Goal: Transaction & Acquisition: Obtain resource

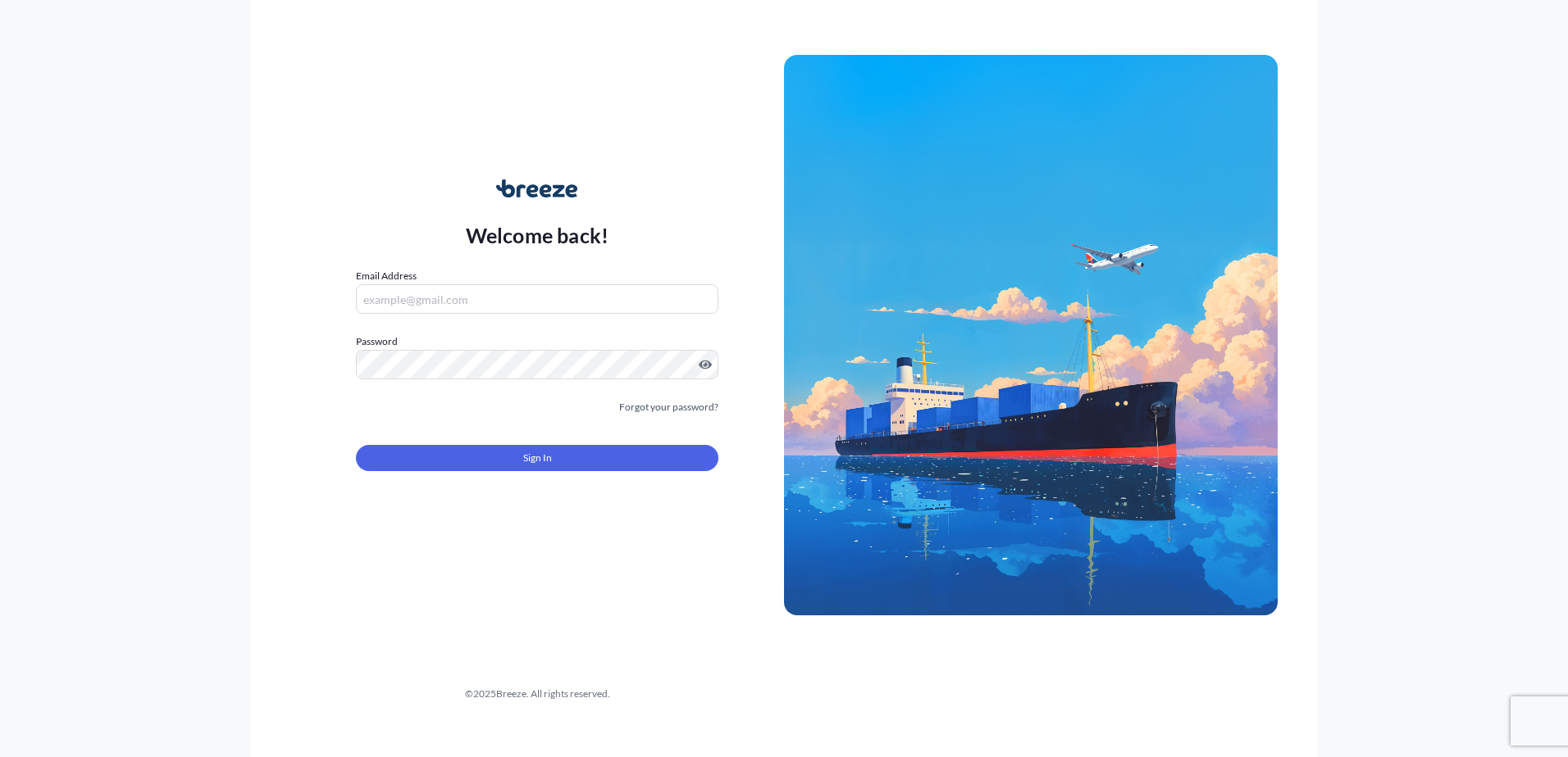
click at [417, 299] on input "Email Address" at bounding box center [537, 299] width 362 height 29
click at [419, 298] on input "Email Address" at bounding box center [537, 299] width 362 height 29
paste input "[EMAIL_ADDRESS][DOMAIN_NAME]"
type input "[EMAIL_ADDRESS][DOMAIN_NAME]"
drag, startPoint x: 930, startPoint y: 2, endPoint x: 1025, endPoint y: 3, distance: 95.0
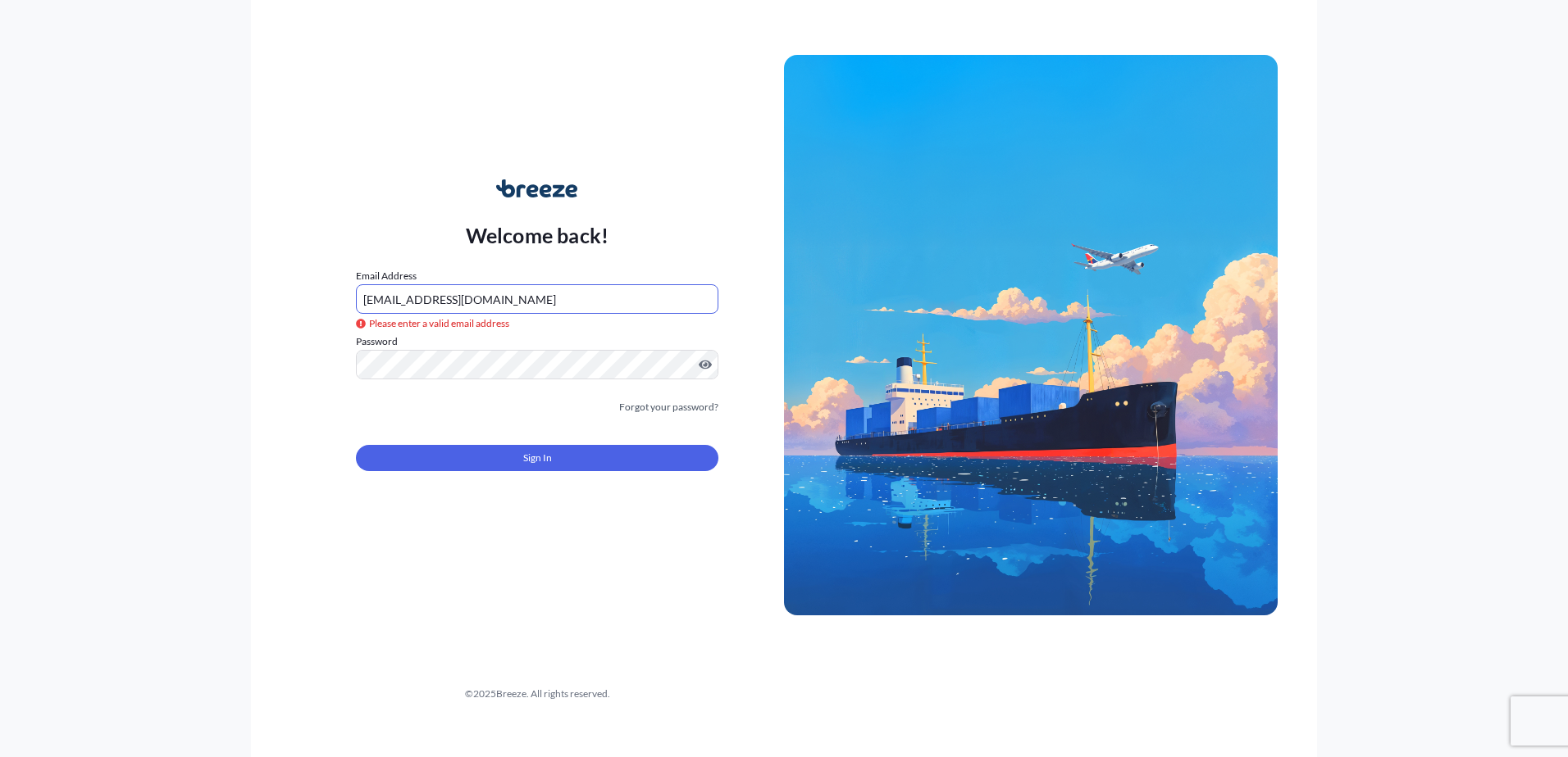
click at [1025, 3] on div "Welcome back! Email Address [EMAIL_ADDRESS][DOMAIN_NAME] Please enter a valid e…" at bounding box center [783, 378] width 1066 height 757
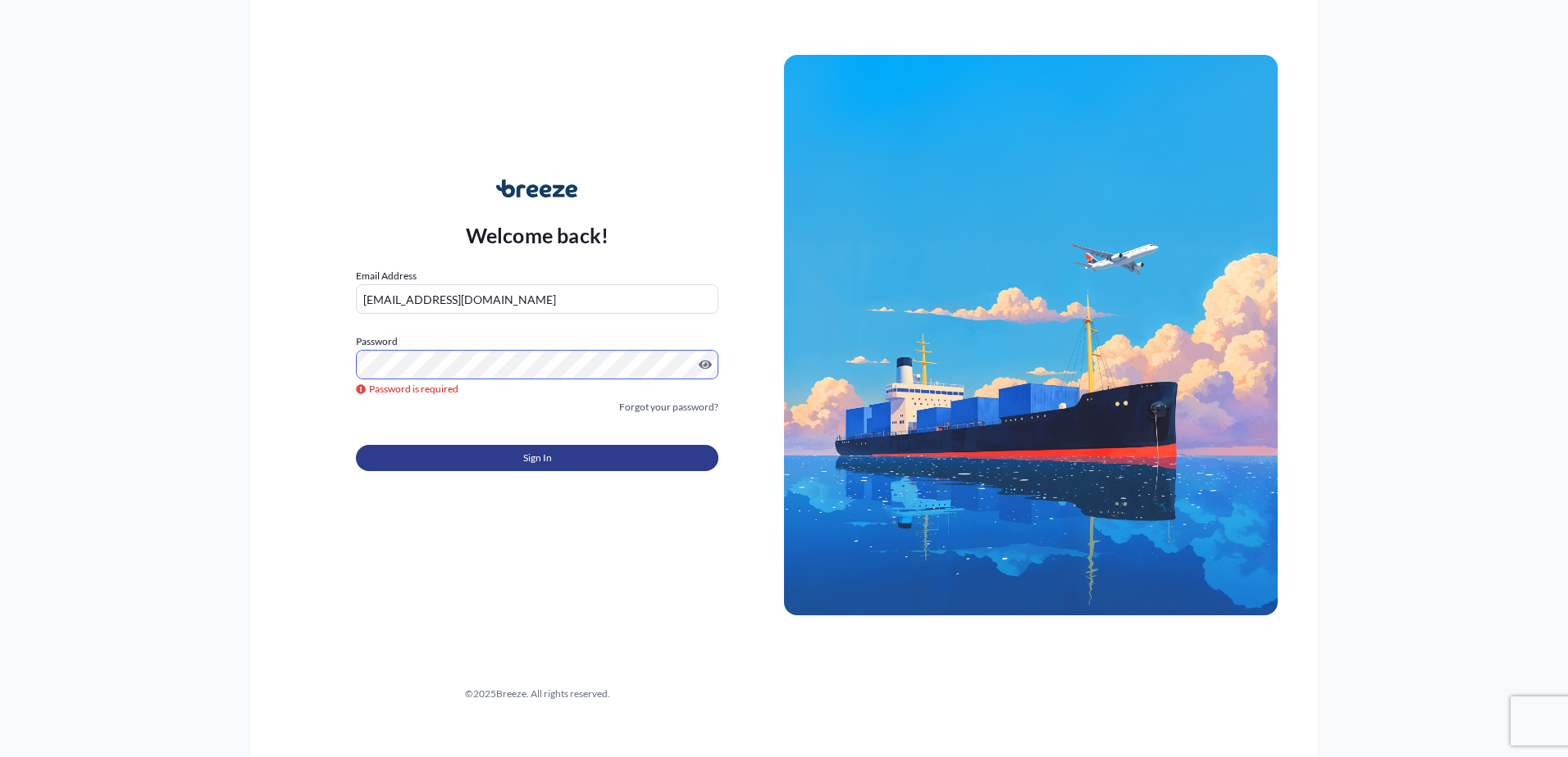
click at [417, 463] on button "Sign In" at bounding box center [537, 458] width 362 height 27
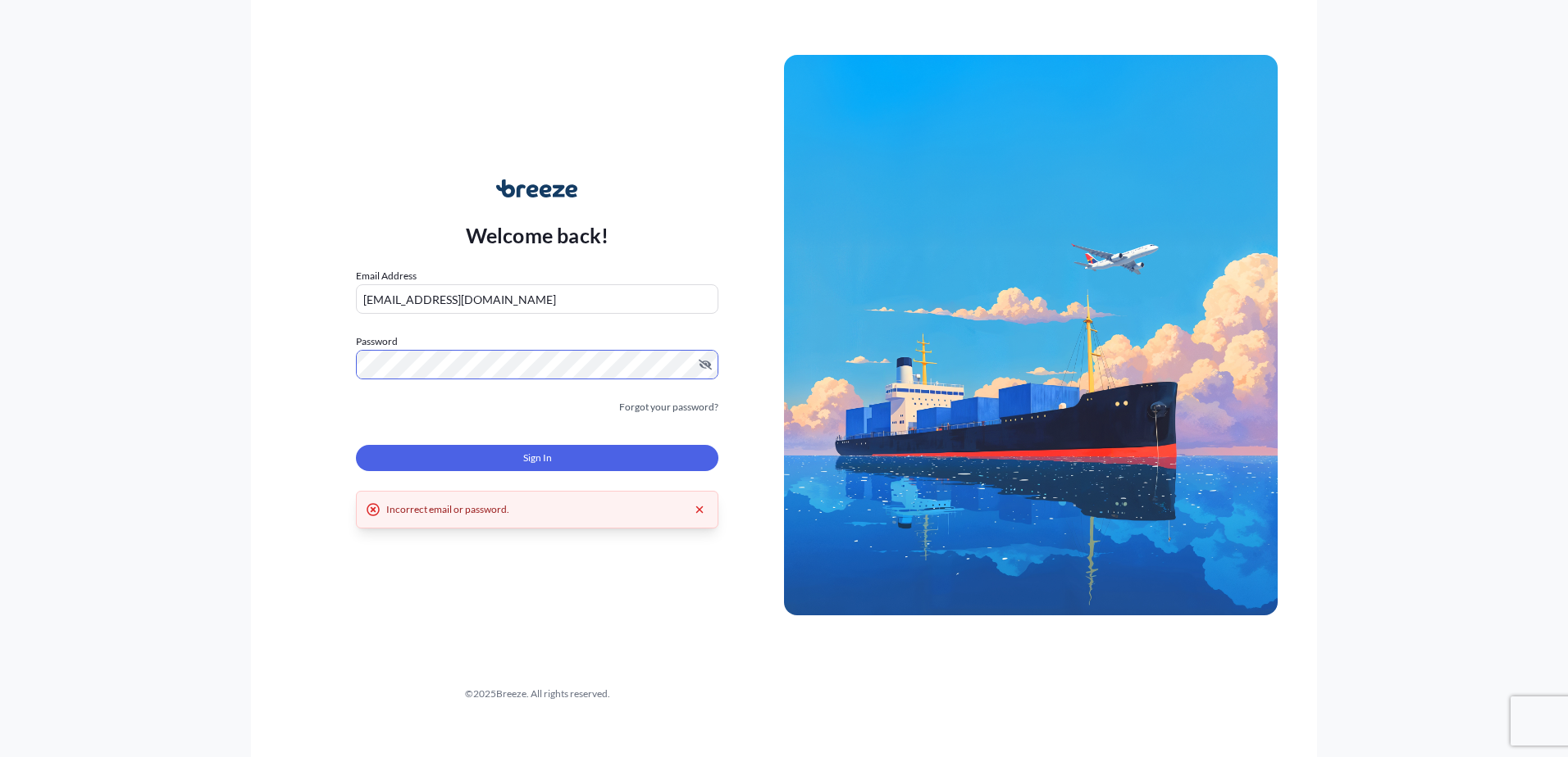
click at [404, 455] on button "Sign In" at bounding box center [537, 458] width 362 height 27
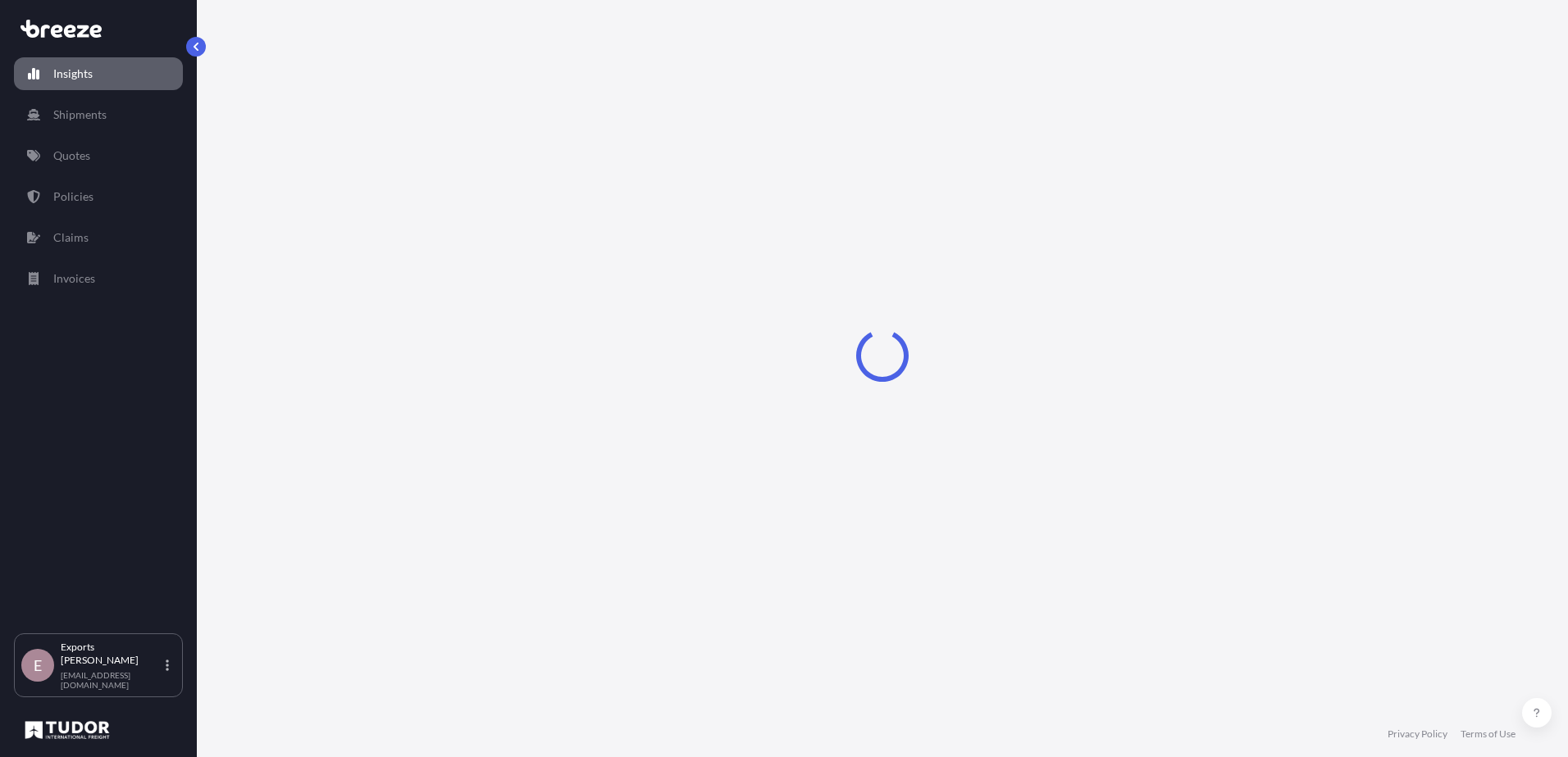
select select "2025"
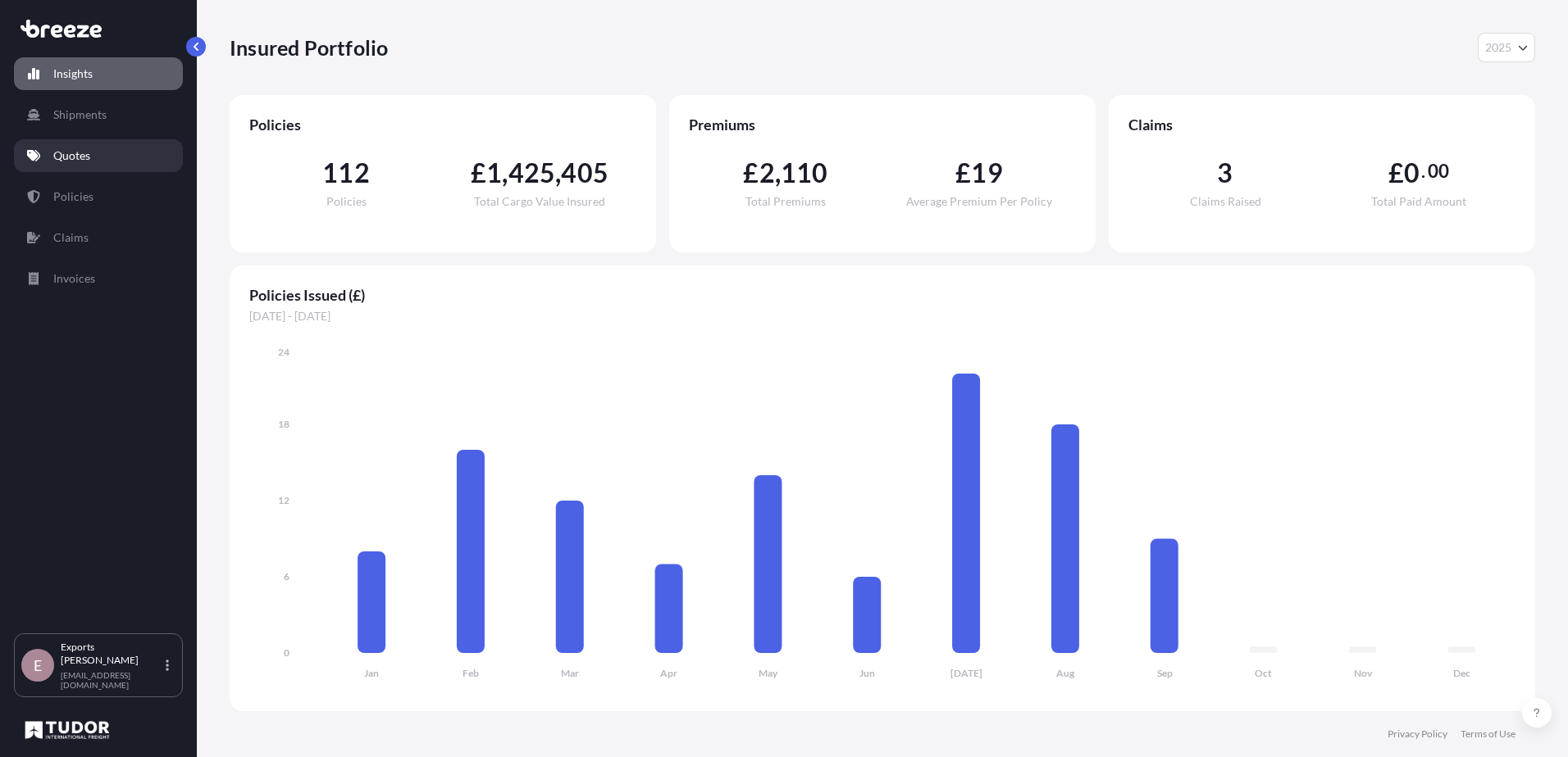
click at [68, 150] on p "Quotes" at bounding box center [72, 156] width 37 height 17
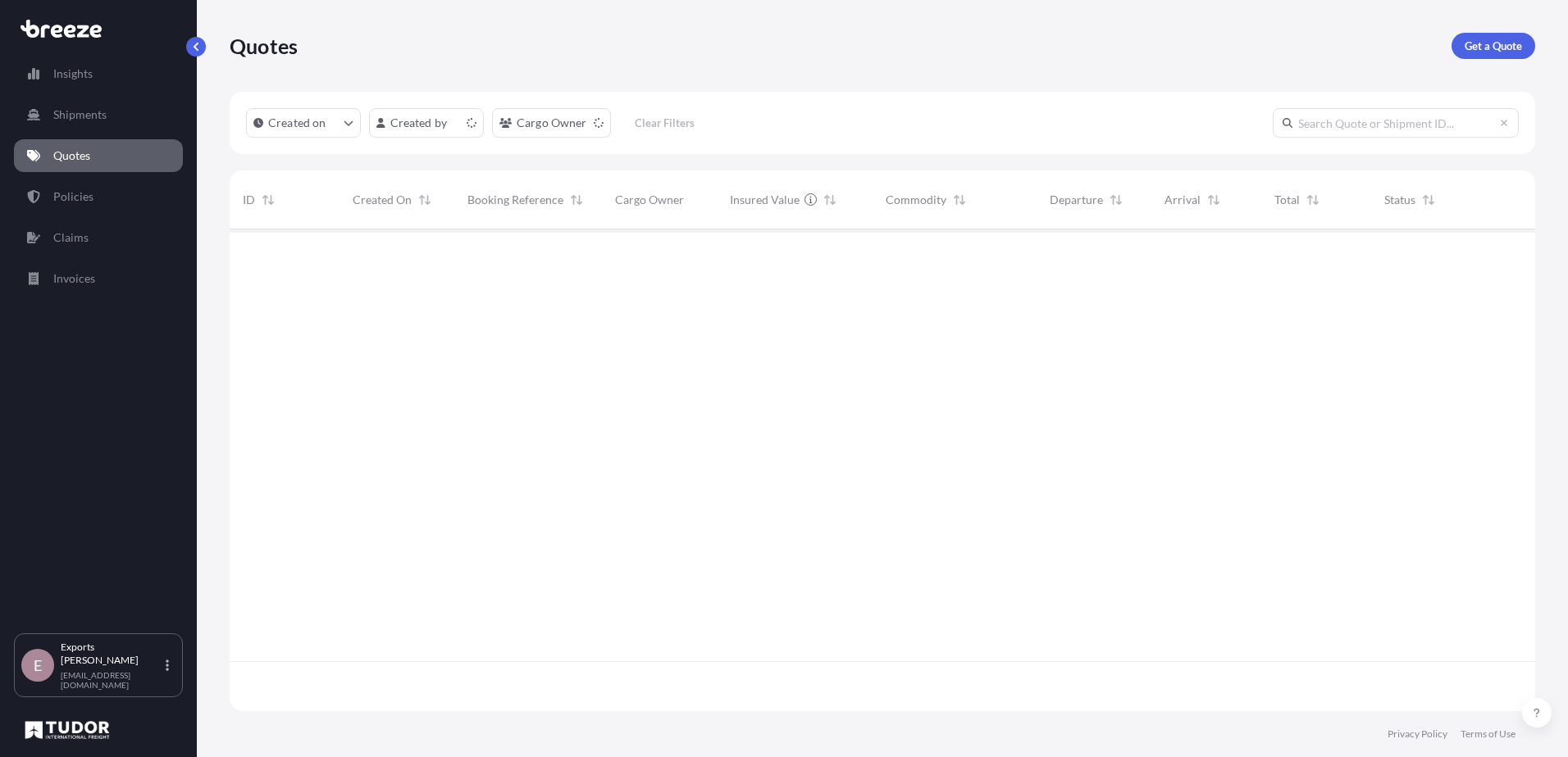
scroll to position [478, 1293]
click at [1494, 58] on link "Get a Quote" at bounding box center [1493, 46] width 83 height 27
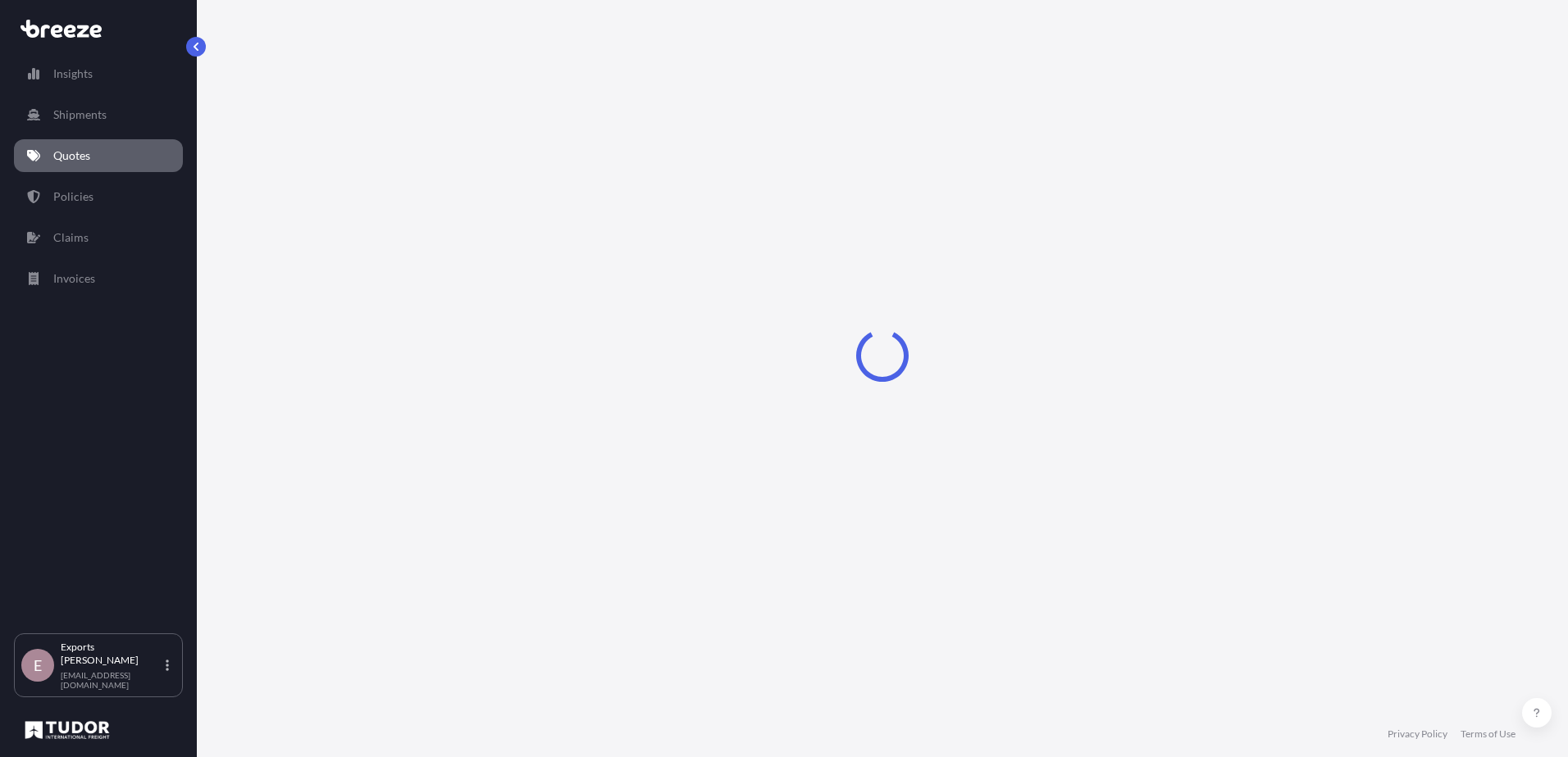
select select "Sea"
select select "1"
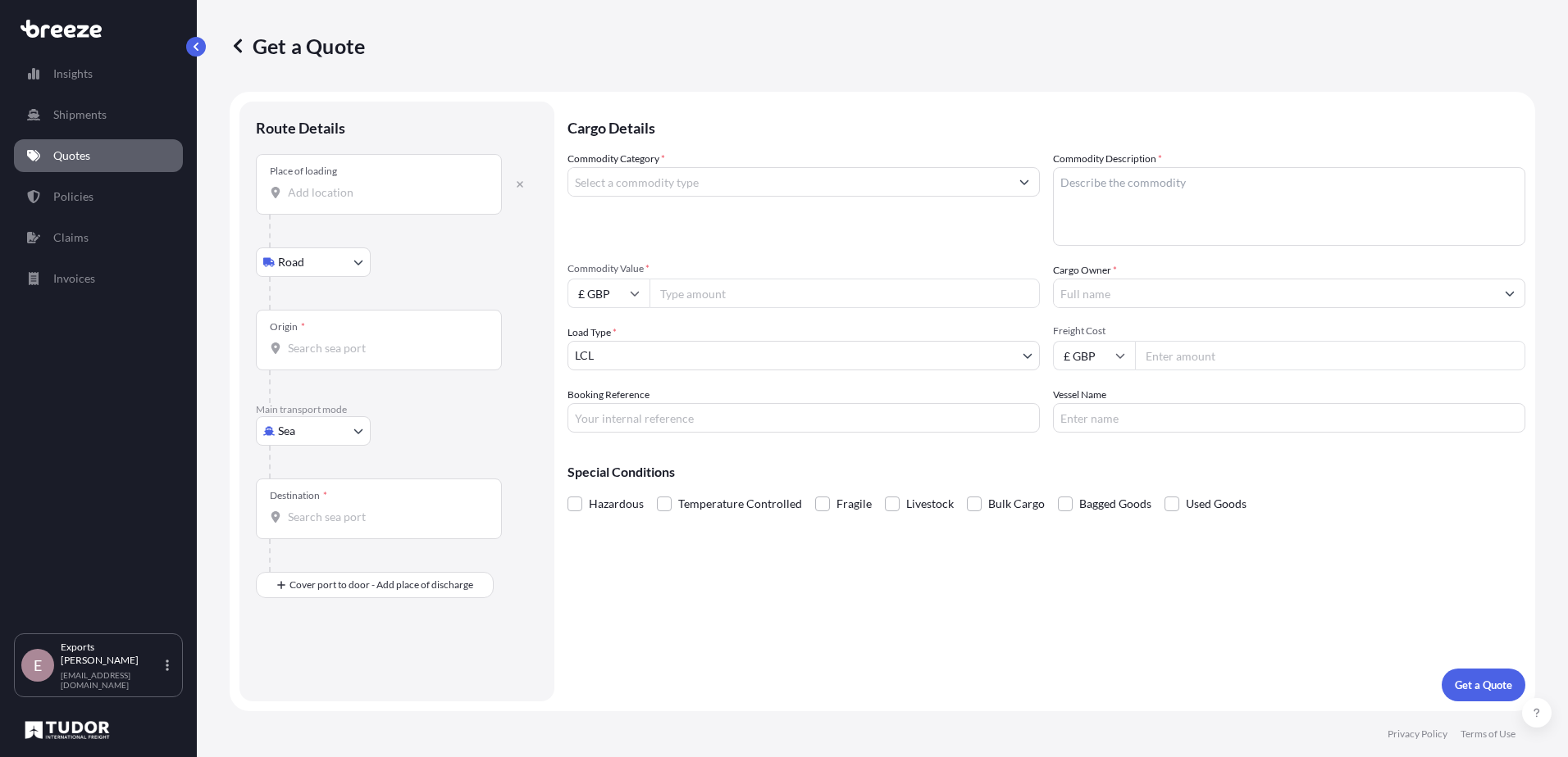
click at [405, 195] on input "Place of loading" at bounding box center [385, 193] width 194 height 17
click at [327, 192] on input "Place of loading" at bounding box center [385, 193] width 194 height 17
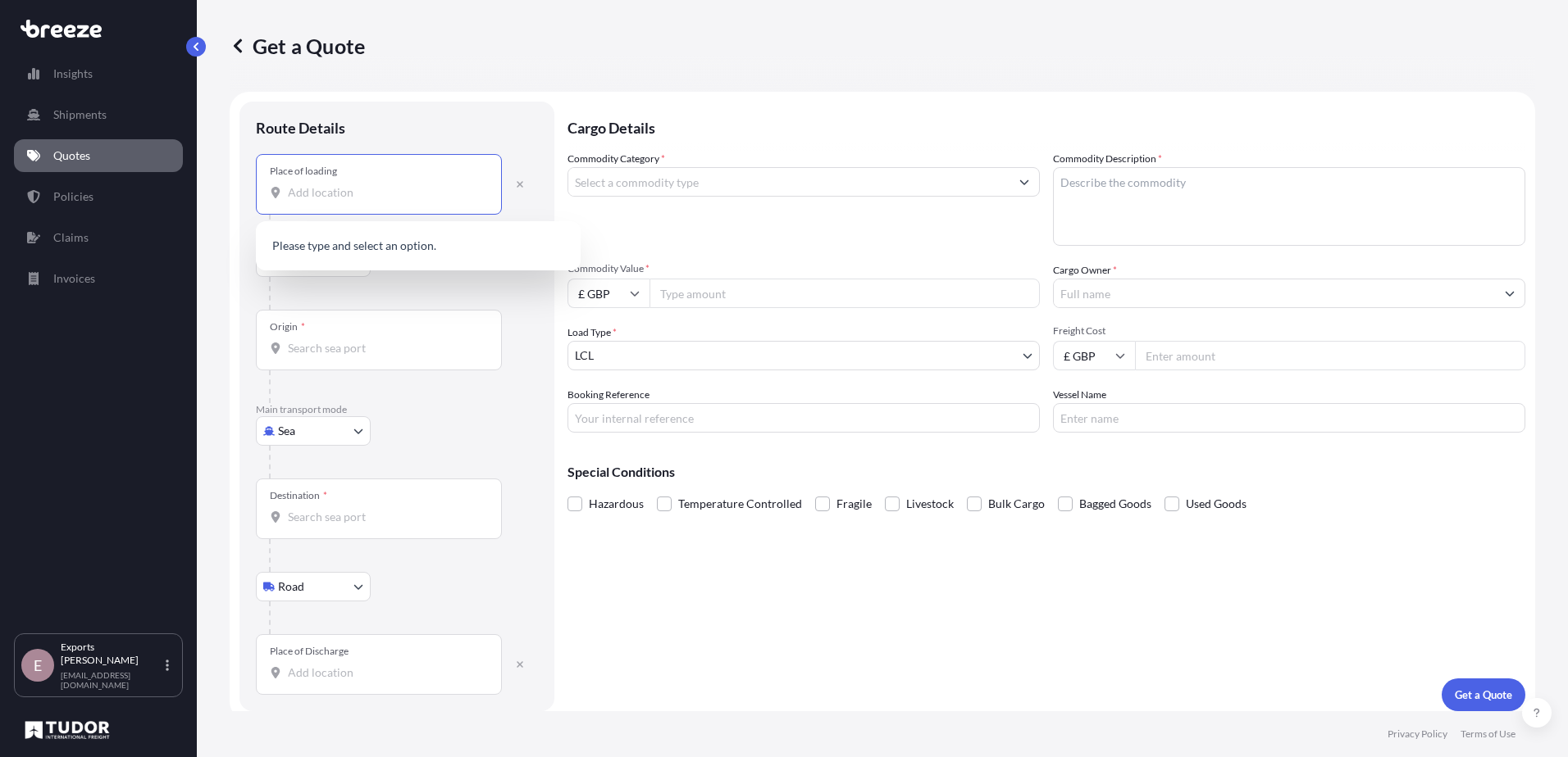
click at [328, 439] on body "0 options available. 0 options available. Insights Shipments Quotes Policies Cl…" at bounding box center [784, 378] width 1568 height 757
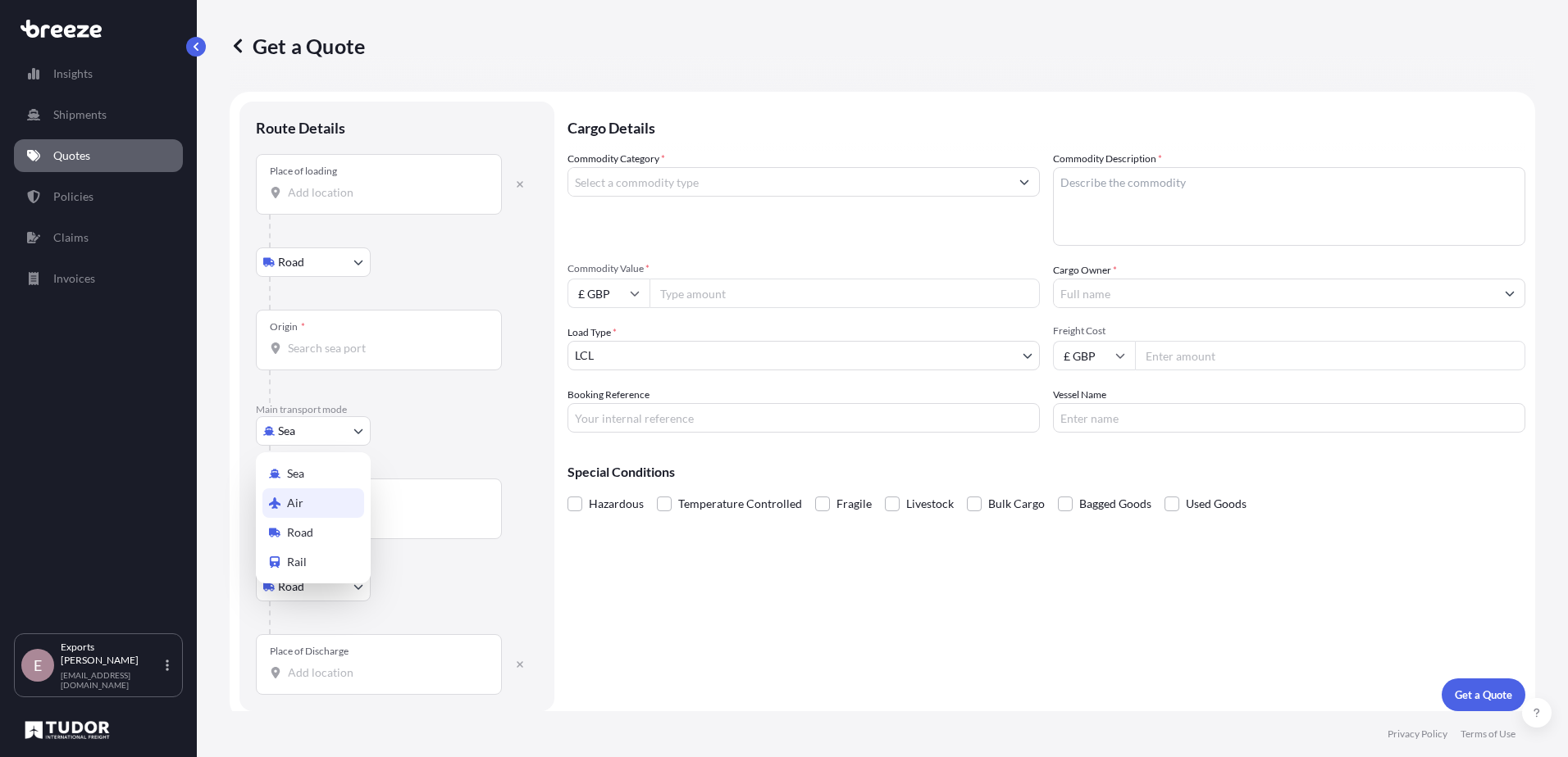
click at [315, 505] on div "Air" at bounding box center [313, 502] width 102 height 29
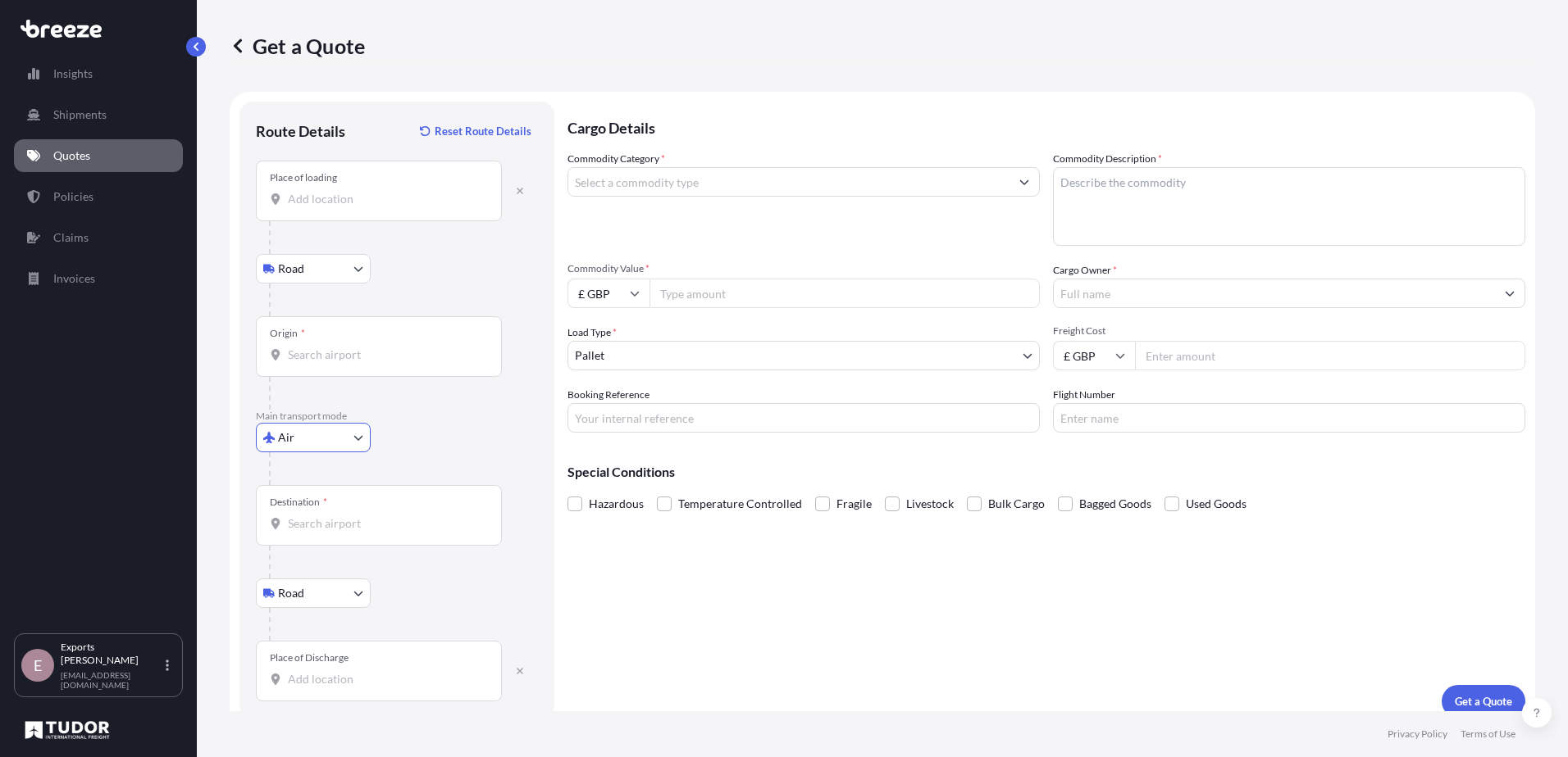
click at [331, 205] on input "Place of loading" at bounding box center [385, 200] width 194 height 17
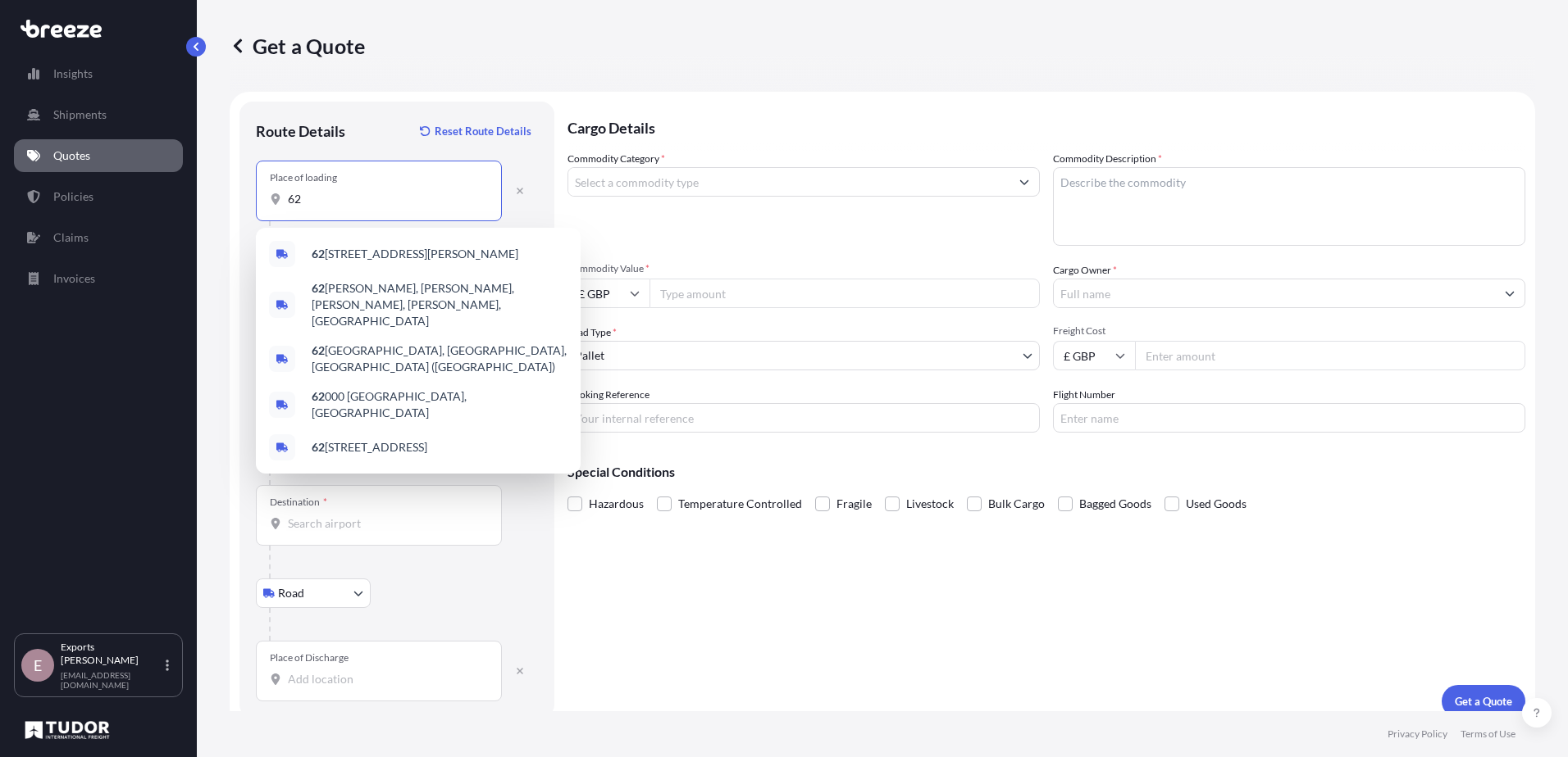
type input "6"
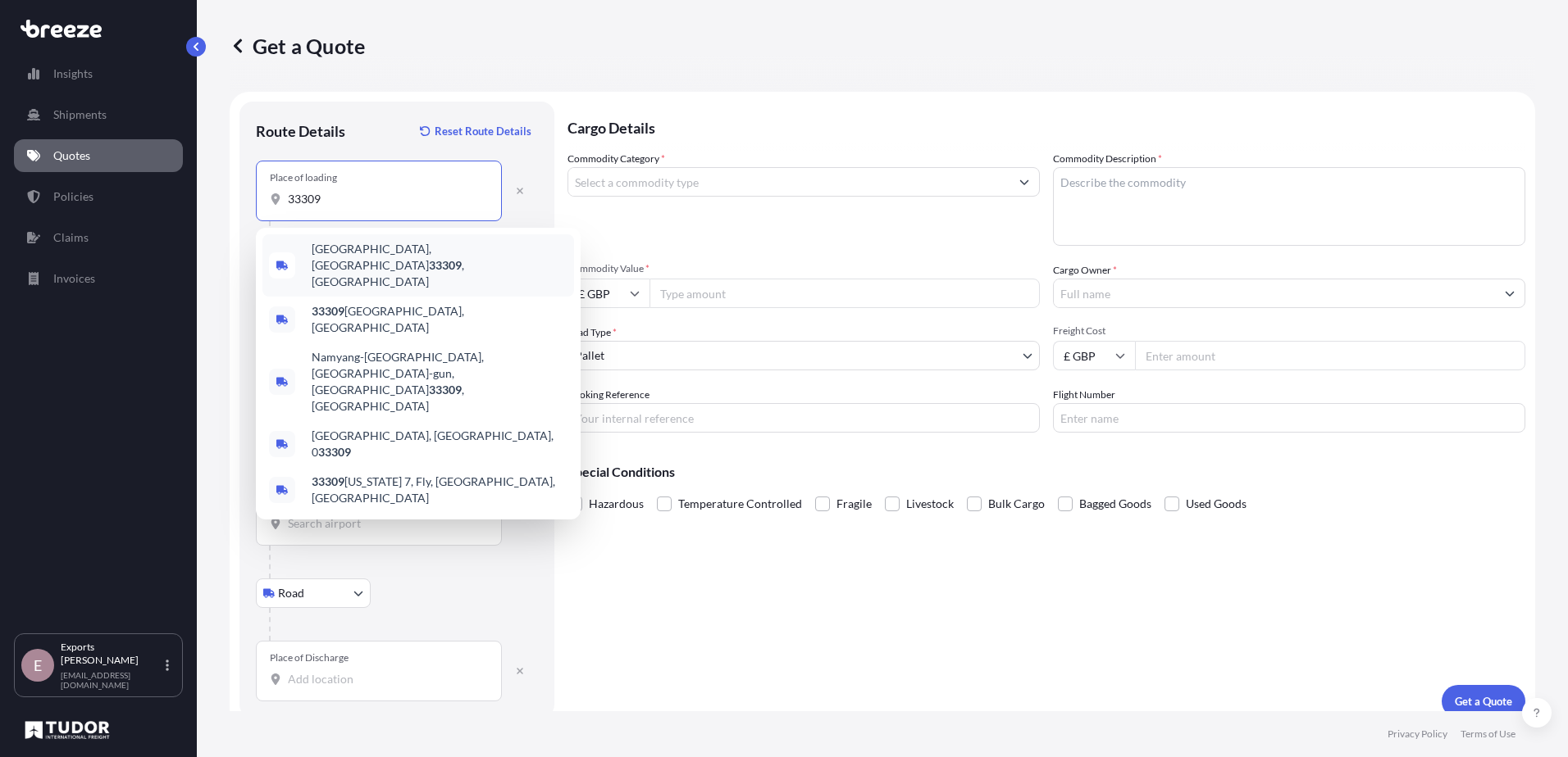
click at [385, 244] on div "[GEOGRAPHIC_DATA] , [GEOGRAPHIC_DATA]" at bounding box center [418, 265] width 311 height 62
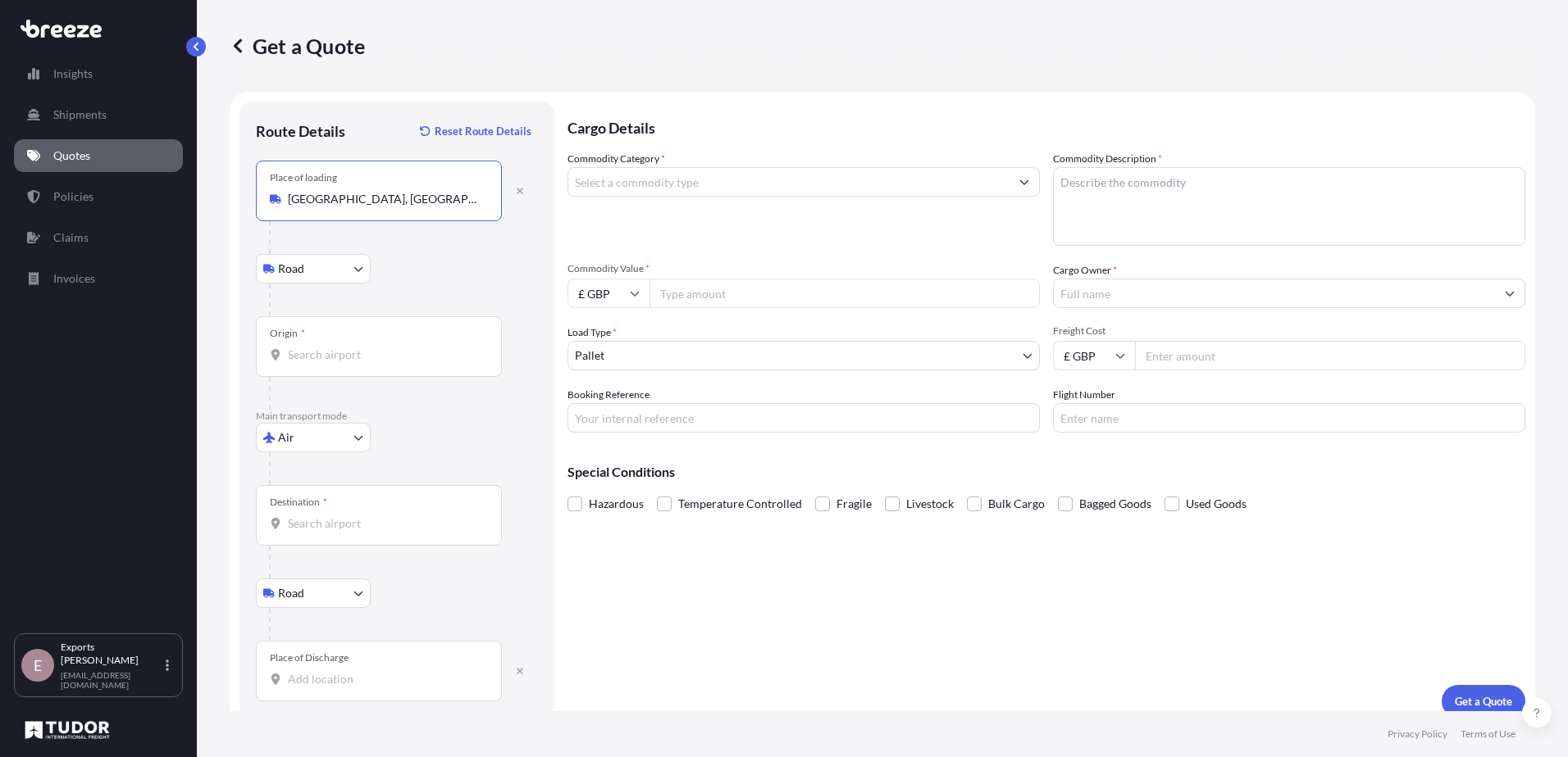
type input "[GEOGRAPHIC_DATA], [GEOGRAPHIC_DATA]"
click at [346, 349] on input "Origin *" at bounding box center [385, 355] width 194 height 17
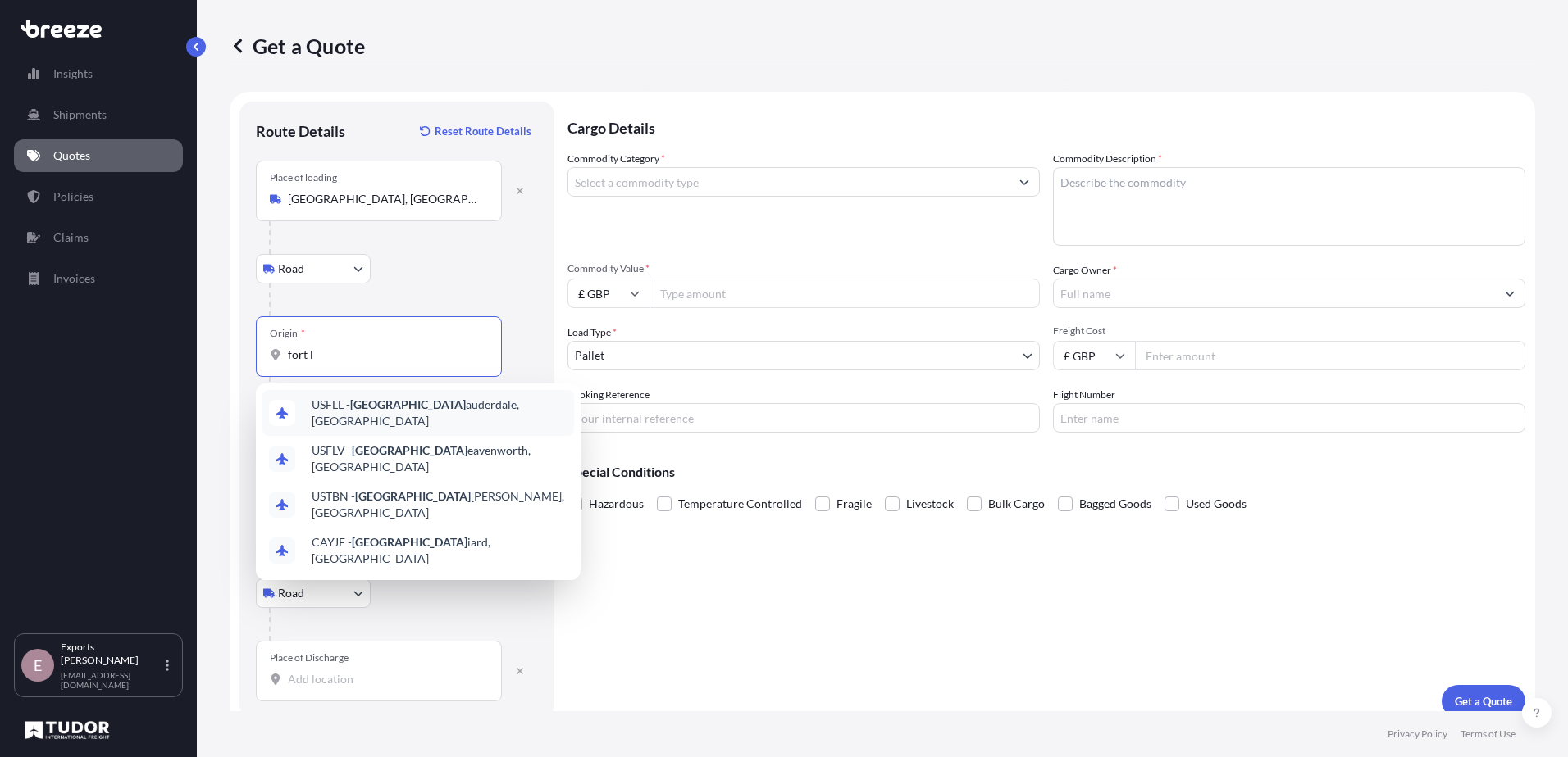
click at [440, 411] on span "USFLL - [GEOGRAPHIC_DATA], [GEOGRAPHIC_DATA]" at bounding box center [439, 413] width 256 height 32
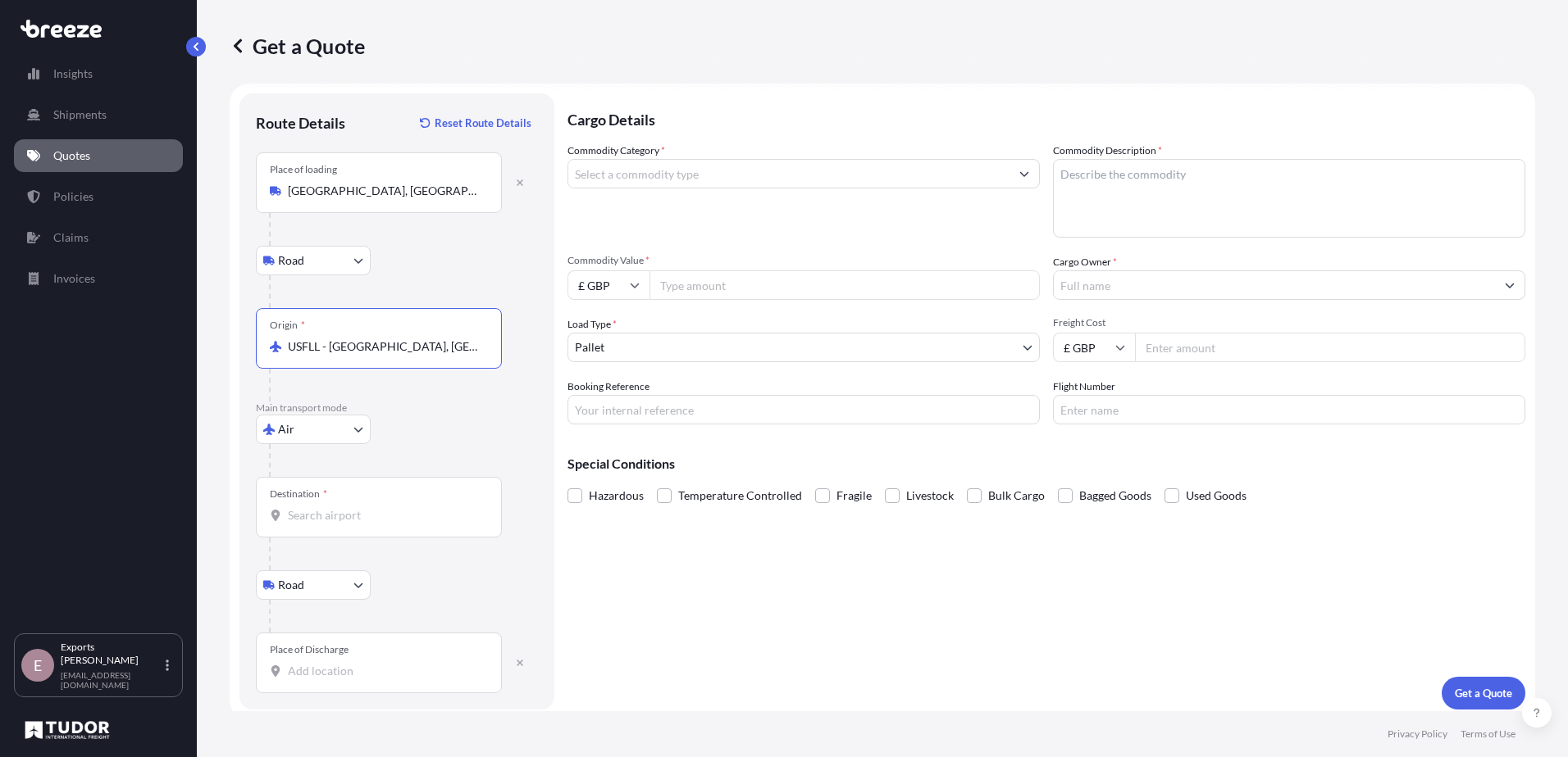
scroll to position [17, 0]
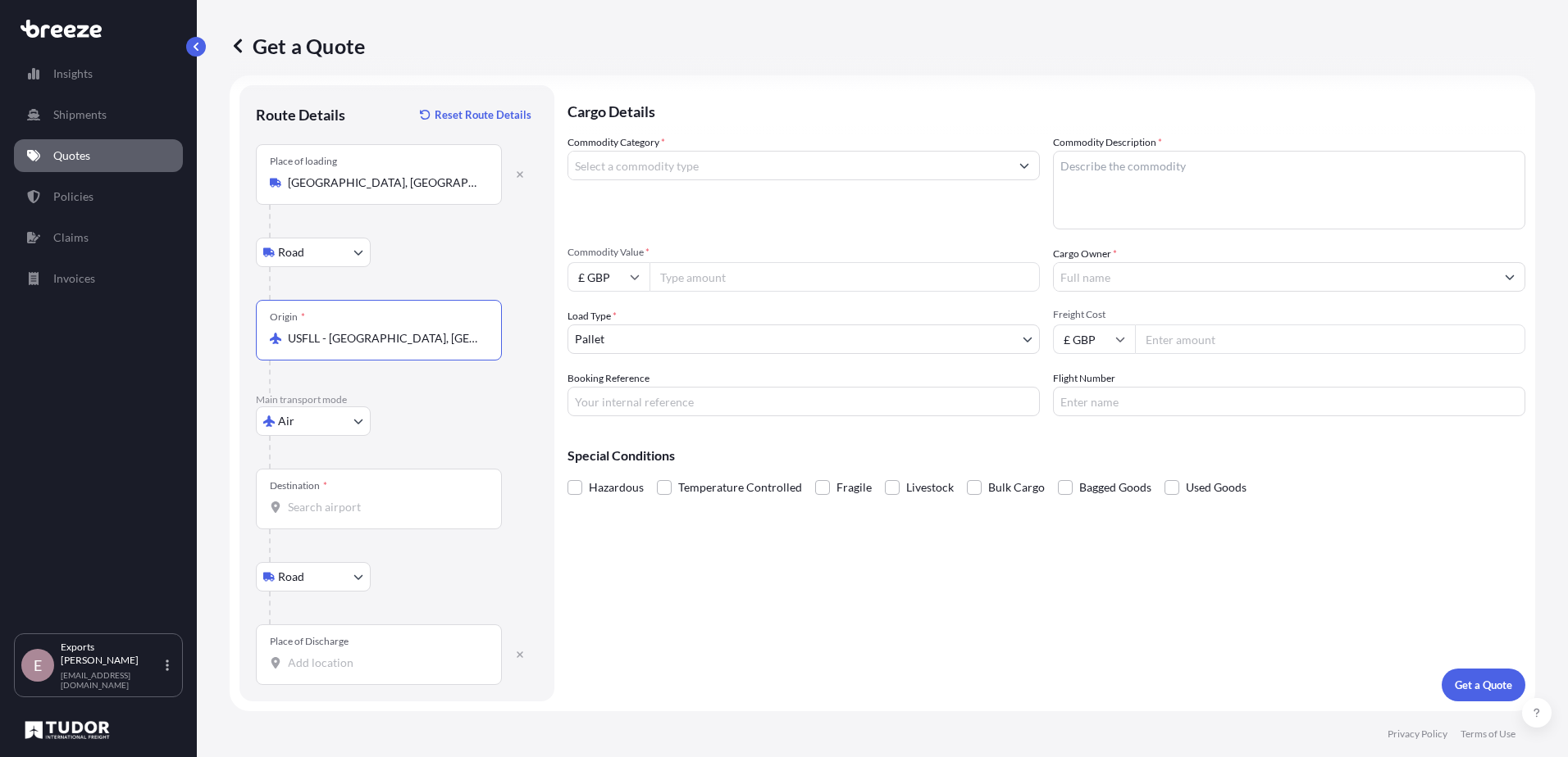
type input "USFLL - [GEOGRAPHIC_DATA], [GEOGRAPHIC_DATA]"
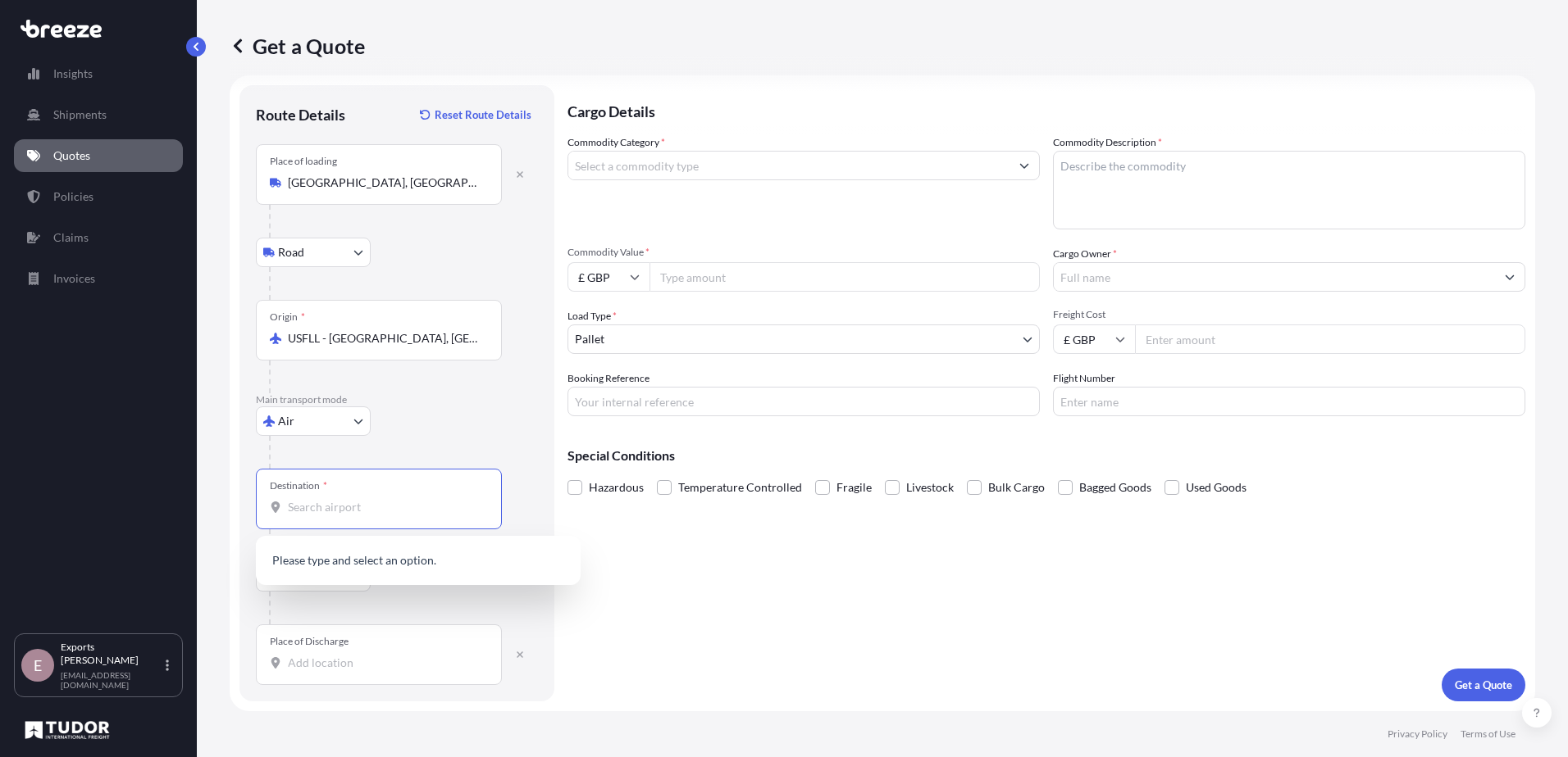
click at [335, 502] on input "Destination *" at bounding box center [385, 507] width 194 height 17
click at [358, 562] on span "GBEMA - East Mid lands Apt, [GEOGRAPHIC_DATA]" at bounding box center [439, 565] width 256 height 32
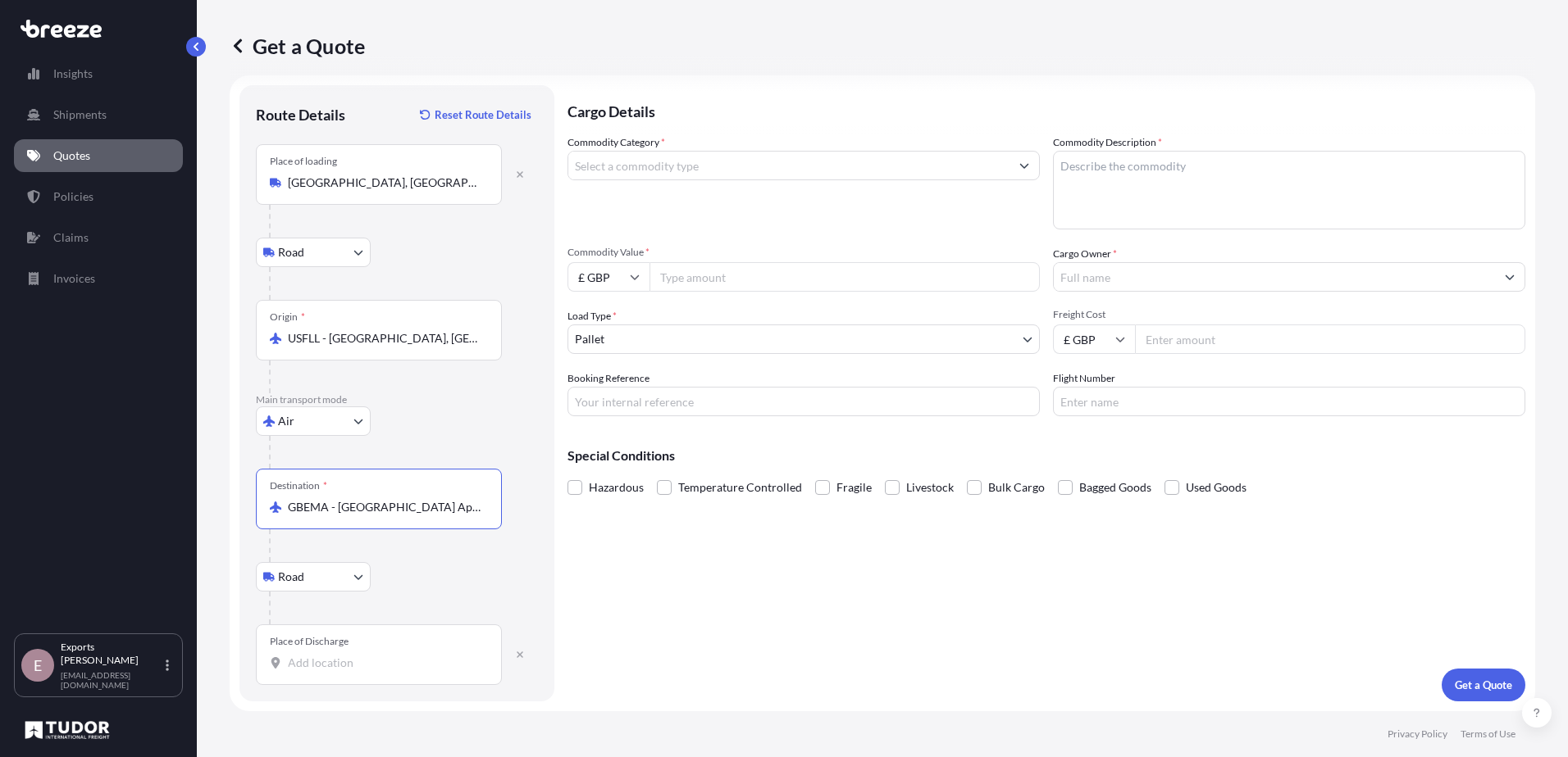
type input "GBEMA - [GEOGRAPHIC_DATA] Apt, [GEOGRAPHIC_DATA]"
click at [349, 672] on div "Place of Discharge" at bounding box center [379, 655] width 246 height 61
click at [349, 671] on input "Place of Discharge" at bounding box center [385, 663] width 194 height 17
click at [359, 707] on div "[PERSON_NAME][STREET_ADDRESS]" at bounding box center [418, 729] width 311 height 62
type input "[PERSON_NAME][STREET_ADDRESS]"
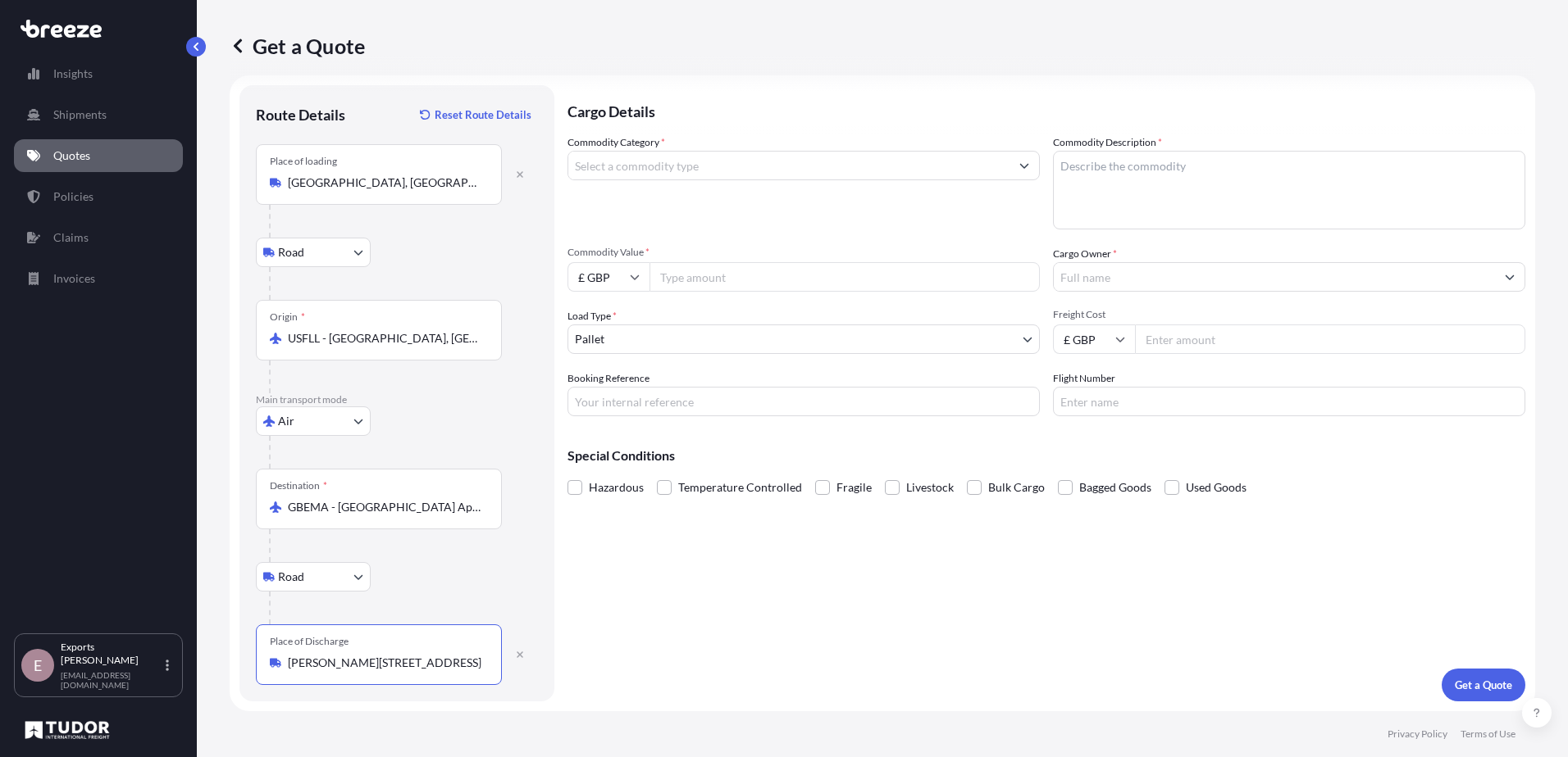
click at [655, 174] on input "Commodity Category *" at bounding box center [789, 165] width 441 height 29
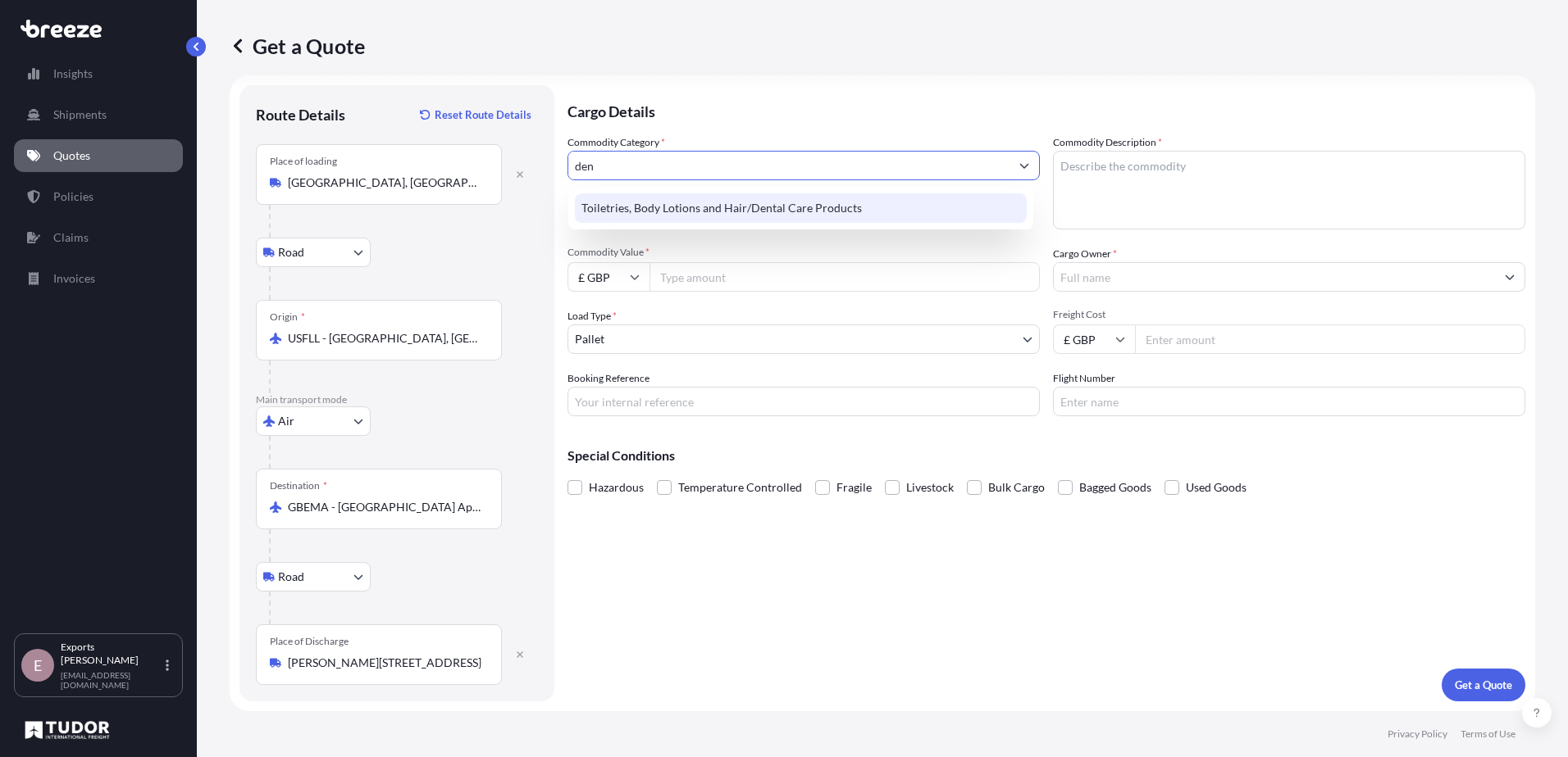
click at [668, 212] on div "Toiletries, Body Lotions and Hair/Dental Care Products" at bounding box center [801, 208] width 452 height 29
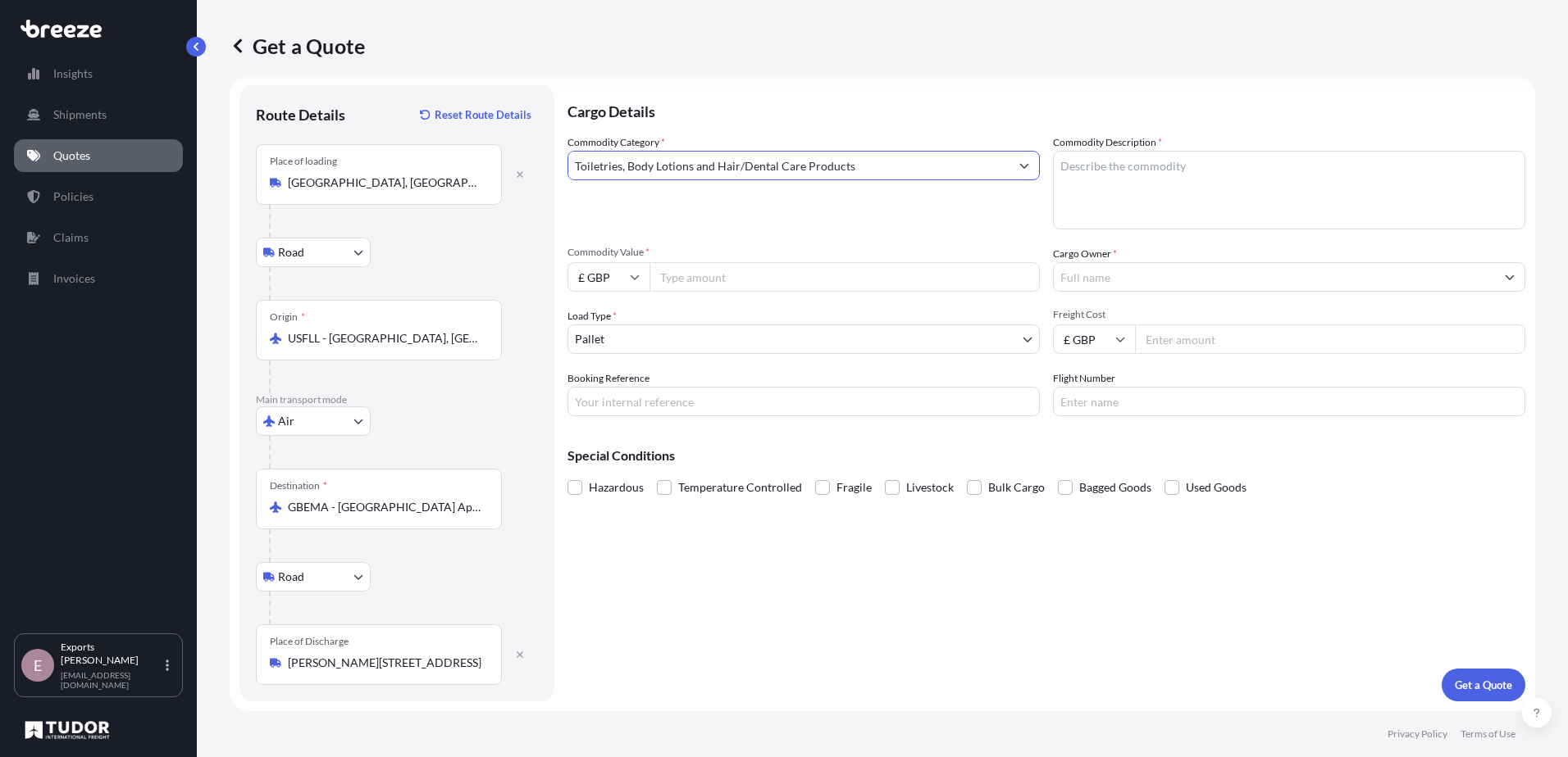
type input "Toiletries, Body Lotions and Hair/Dental Care Products"
click at [697, 285] on input "Commodity Value *" at bounding box center [844, 276] width 390 height 29
type input "9800"
click at [581, 277] on input "£ GBP" at bounding box center [608, 276] width 82 height 29
click at [609, 314] on div "€ EUR" at bounding box center [608, 321] width 69 height 31
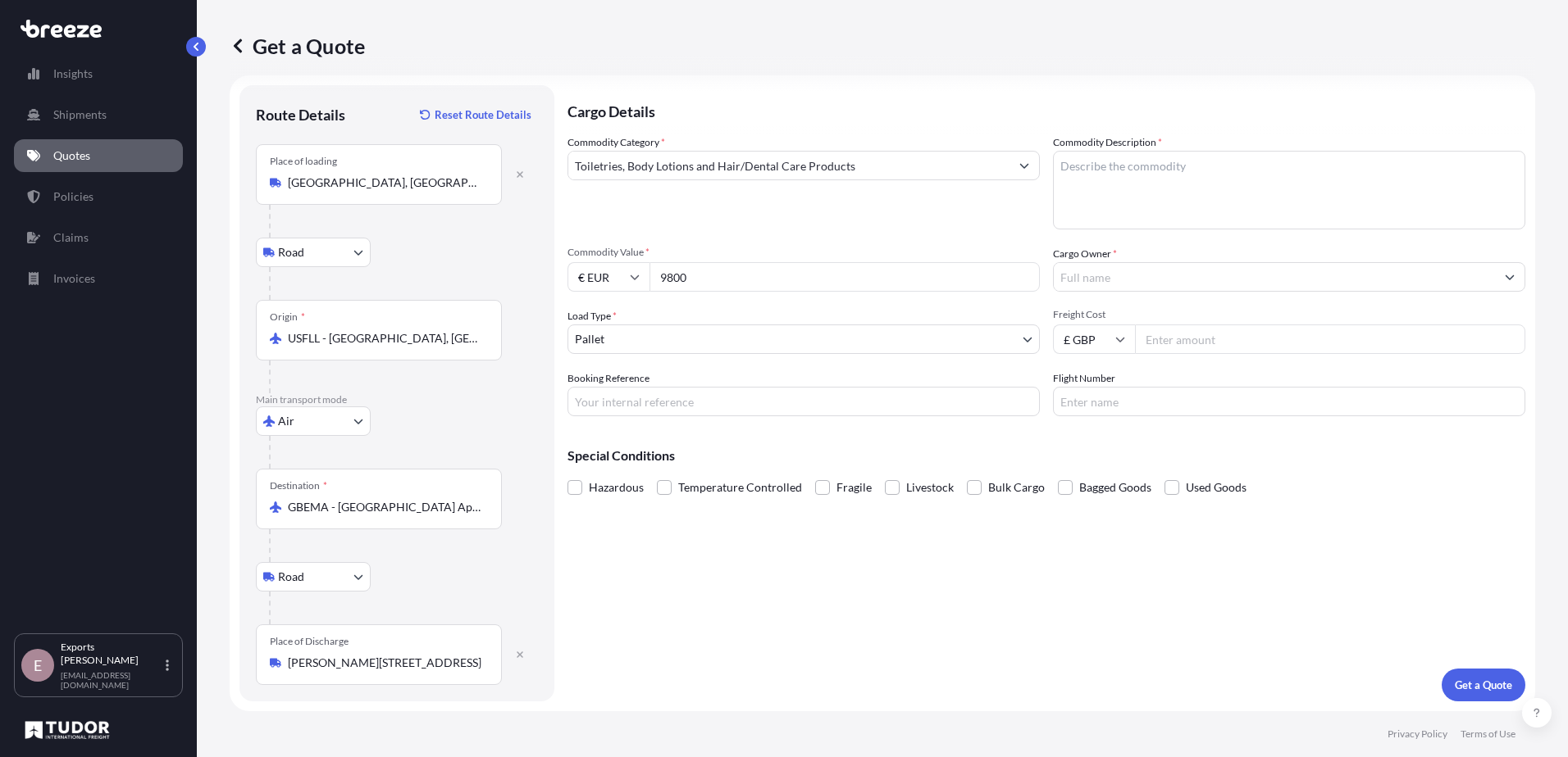
click at [601, 269] on input "€ EUR" at bounding box center [608, 276] width 82 height 29
click at [607, 388] on div "$ USD" at bounding box center [608, 390] width 69 height 31
type input "$ USD"
click at [893, 327] on body "Insights Shipments Quotes Policies Claims Invoices E Exports Tudor Freight [EMA…" at bounding box center [784, 378] width 1568 height 757
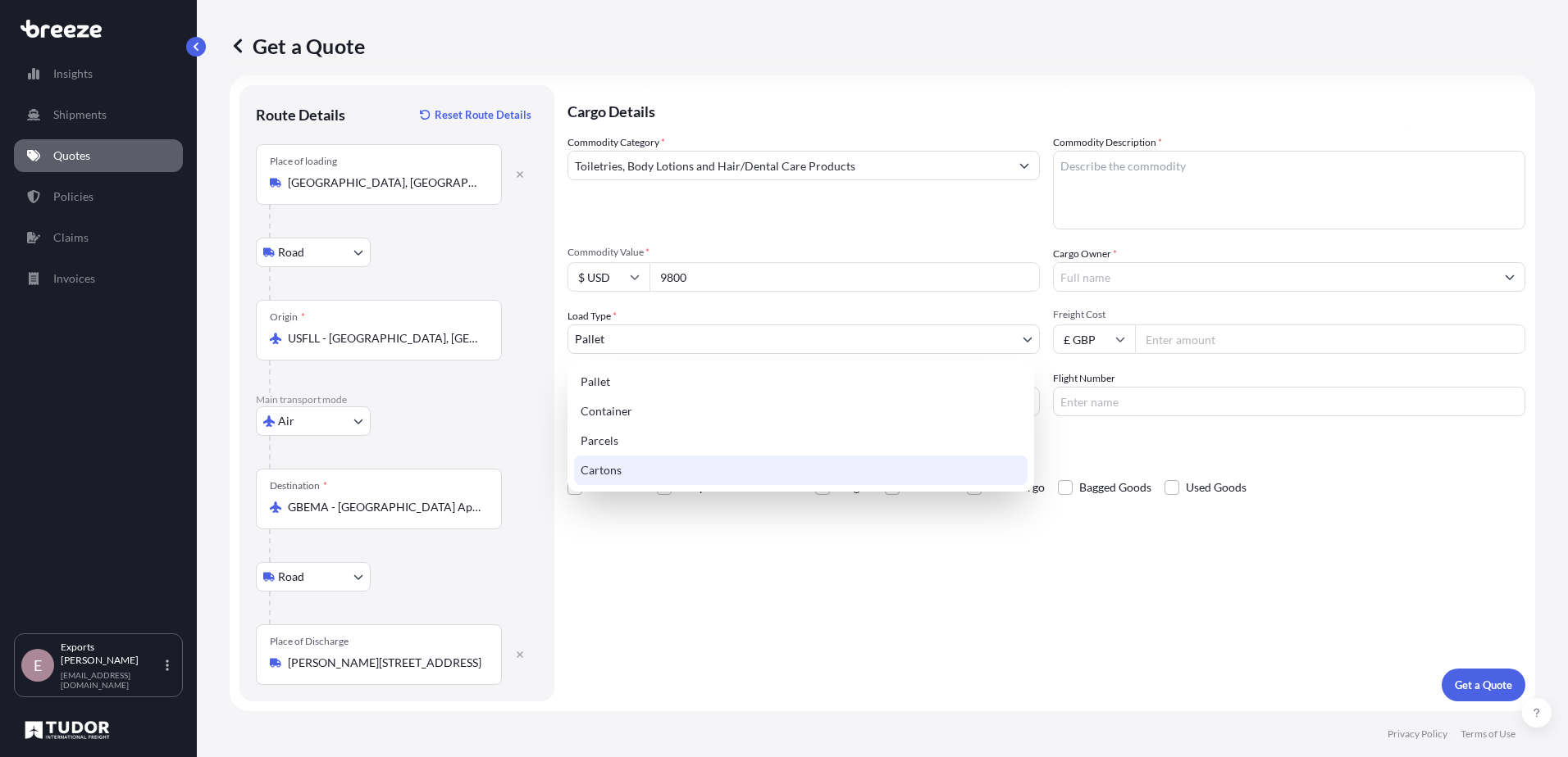
click at [629, 462] on div "Cartons" at bounding box center [801, 470] width 454 height 29
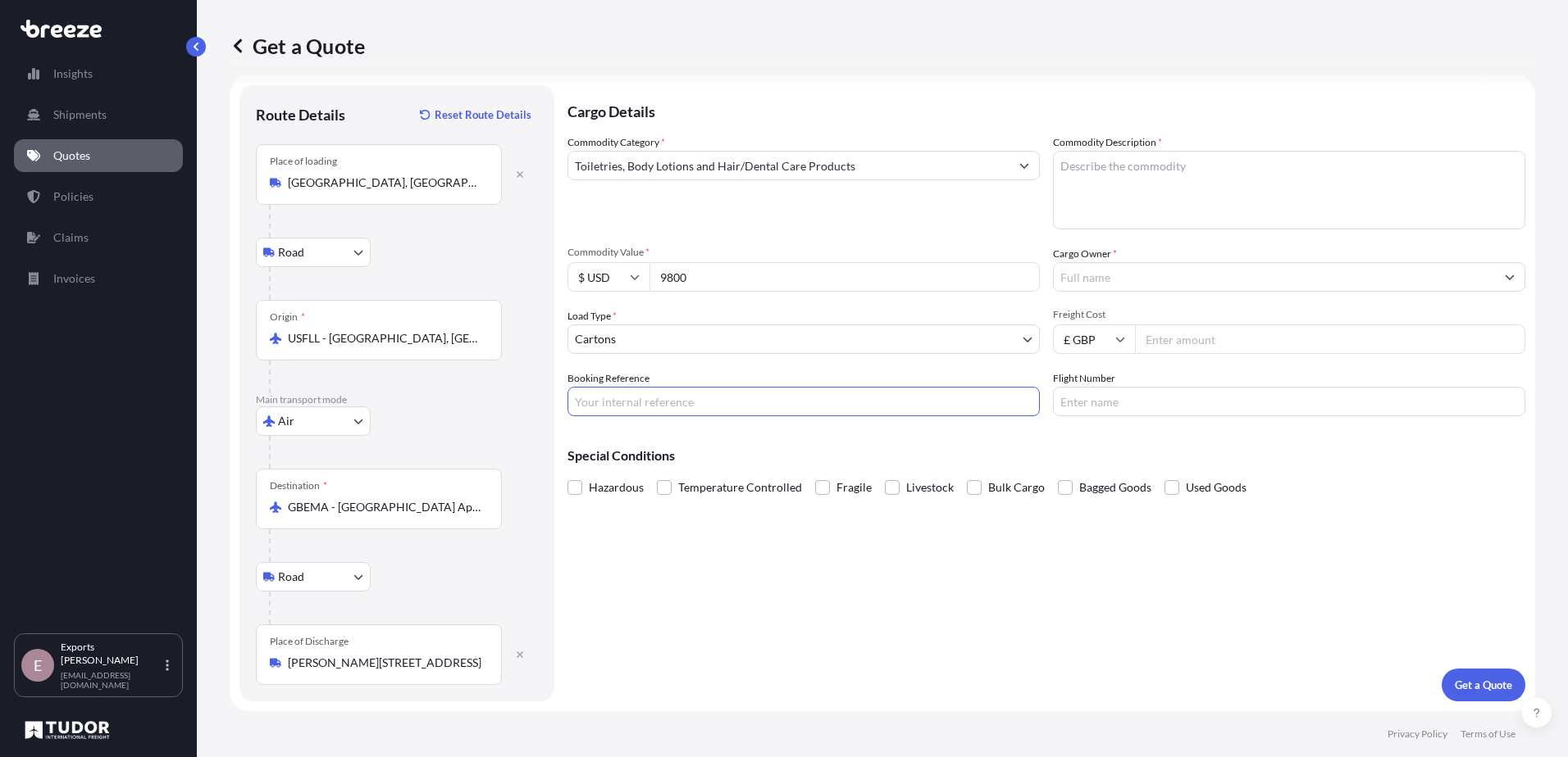
click at [628, 403] on input "Booking Reference" at bounding box center [804, 401] width 473 height 29
type input "176531"
click at [1071, 216] on textarea "Commodity Description *" at bounding box center [1289, 190] width 473 height 79
type textarea "[MEDICAL_DATA] gel"
click at [1089, 276] on input "Cargo Owner *" at bounding box center [1274, 276] width 441 height 29
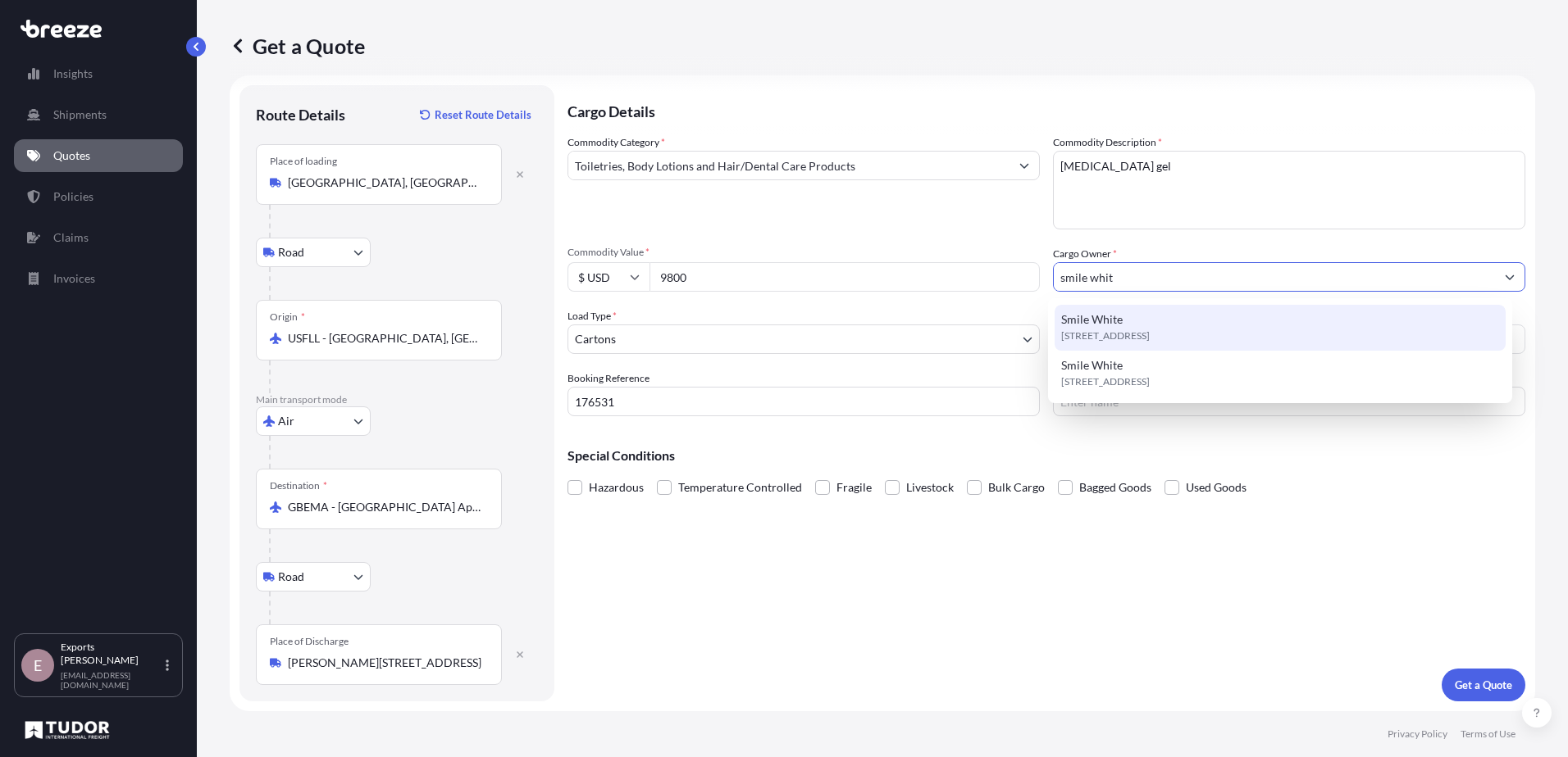
click at [1066, 318] on span "Smile White" at bounding box center [1092, 319] width 62 height 17
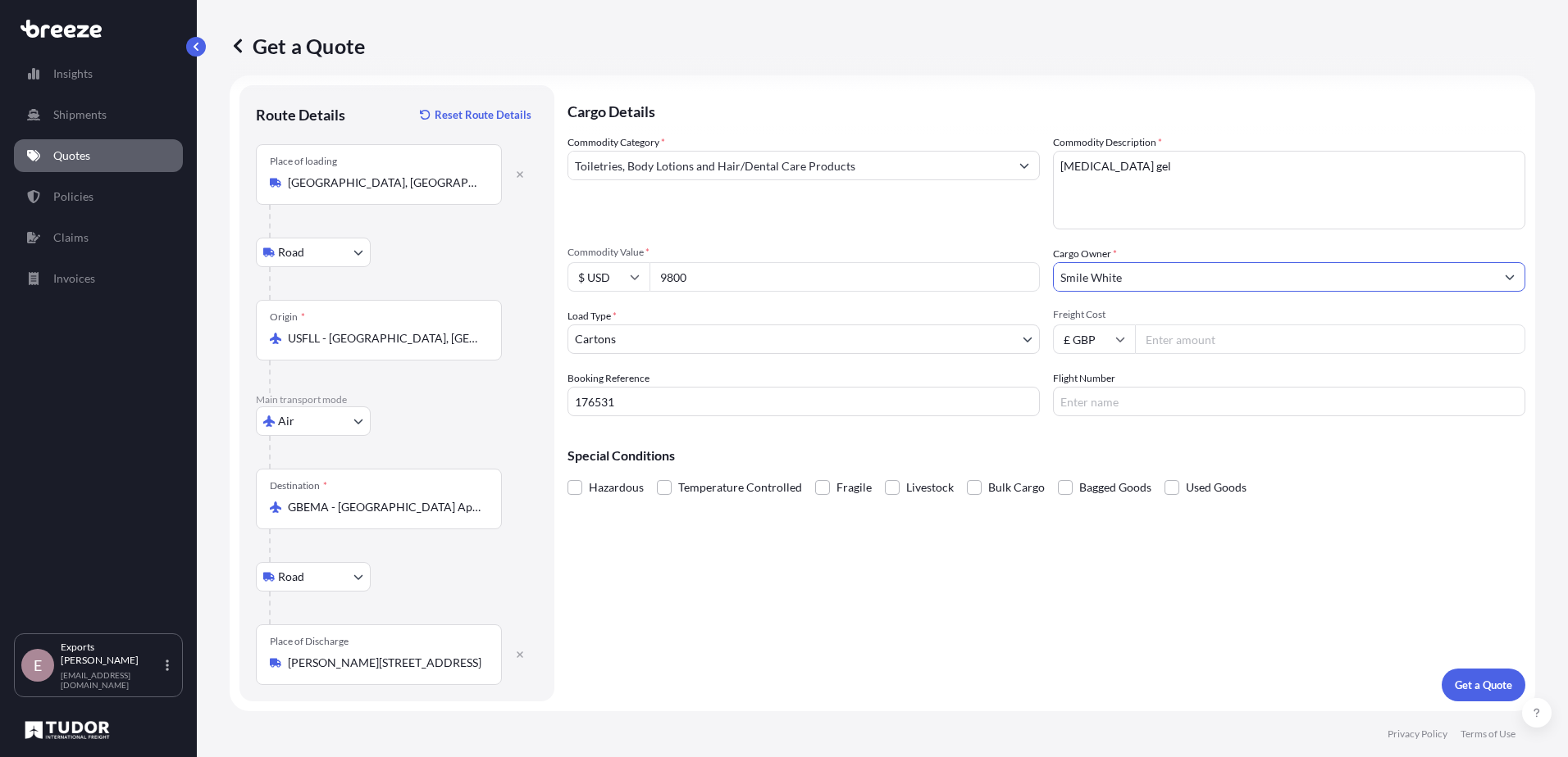
type input "Smile White"
click at [1112, 410] on input "Flight Number" at bounding box center [1289, 401] width 473 height 29
type input "2"
click at [1015, 399] on input "176531" at bounding box center [804, 401] width 473 height 29
drag, startPoint x: 1034, startPoint y: 401, endPoint x: 1139, endPoint y: 389, distance: 105.7
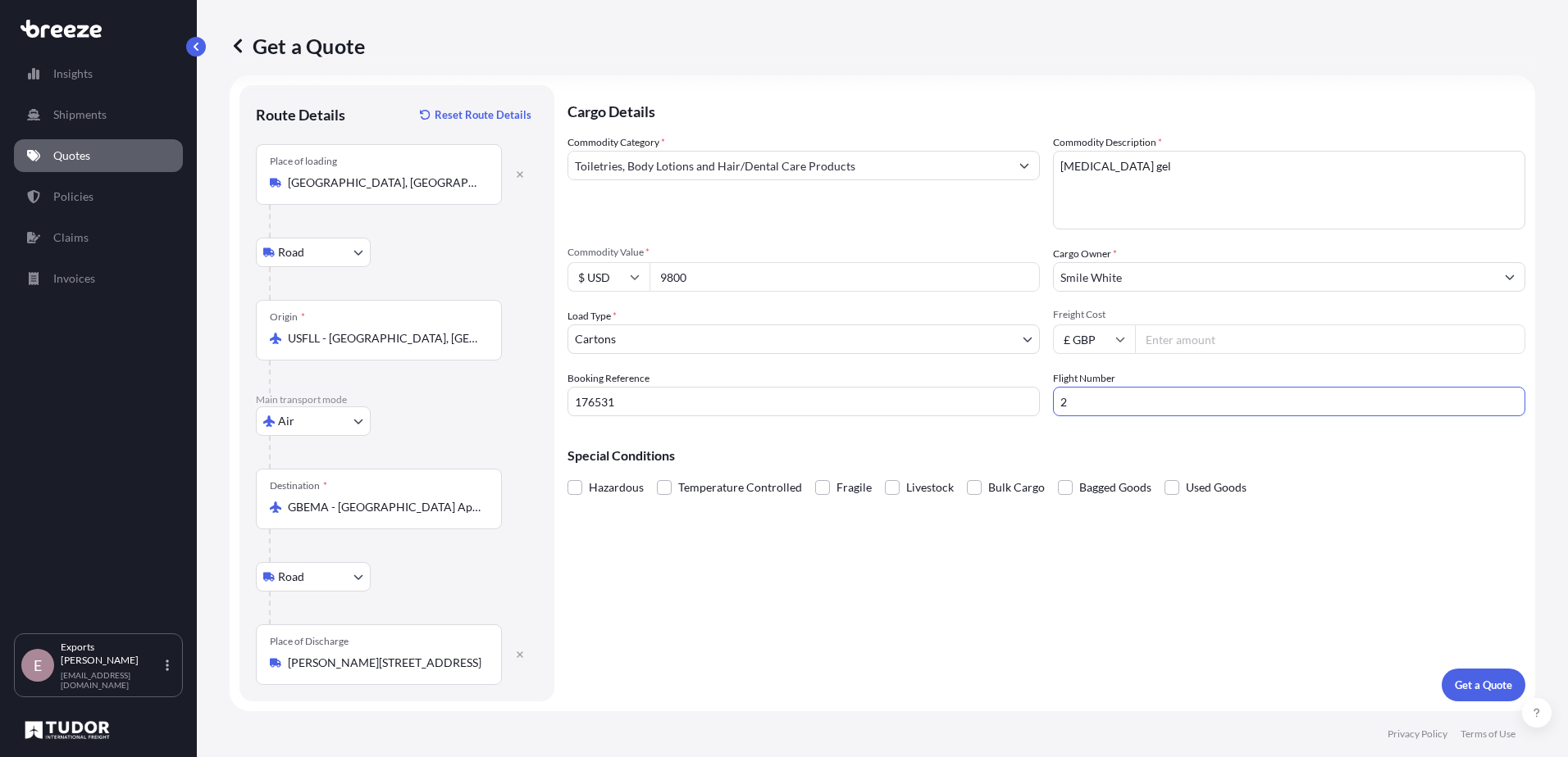
click at [1031, 401] on div "Commodity Category * Toiletries, Body Lotions and Hair/Dental Care Products Com…" at bounding box center [1046, 275] width 958 height 282
drag, startPoint x: 1162, startPoint y: 339, endPoint x: 1187, endPoint y: 306, distance: 41.4
click at [1162, 339] on input "Freight Cost" at bounding box center [1330, 339] width 390 height 29
type input "230"
click at [1115, 403] on input "Flight Number" at bounding box center [1289, 401] width 473 height 29
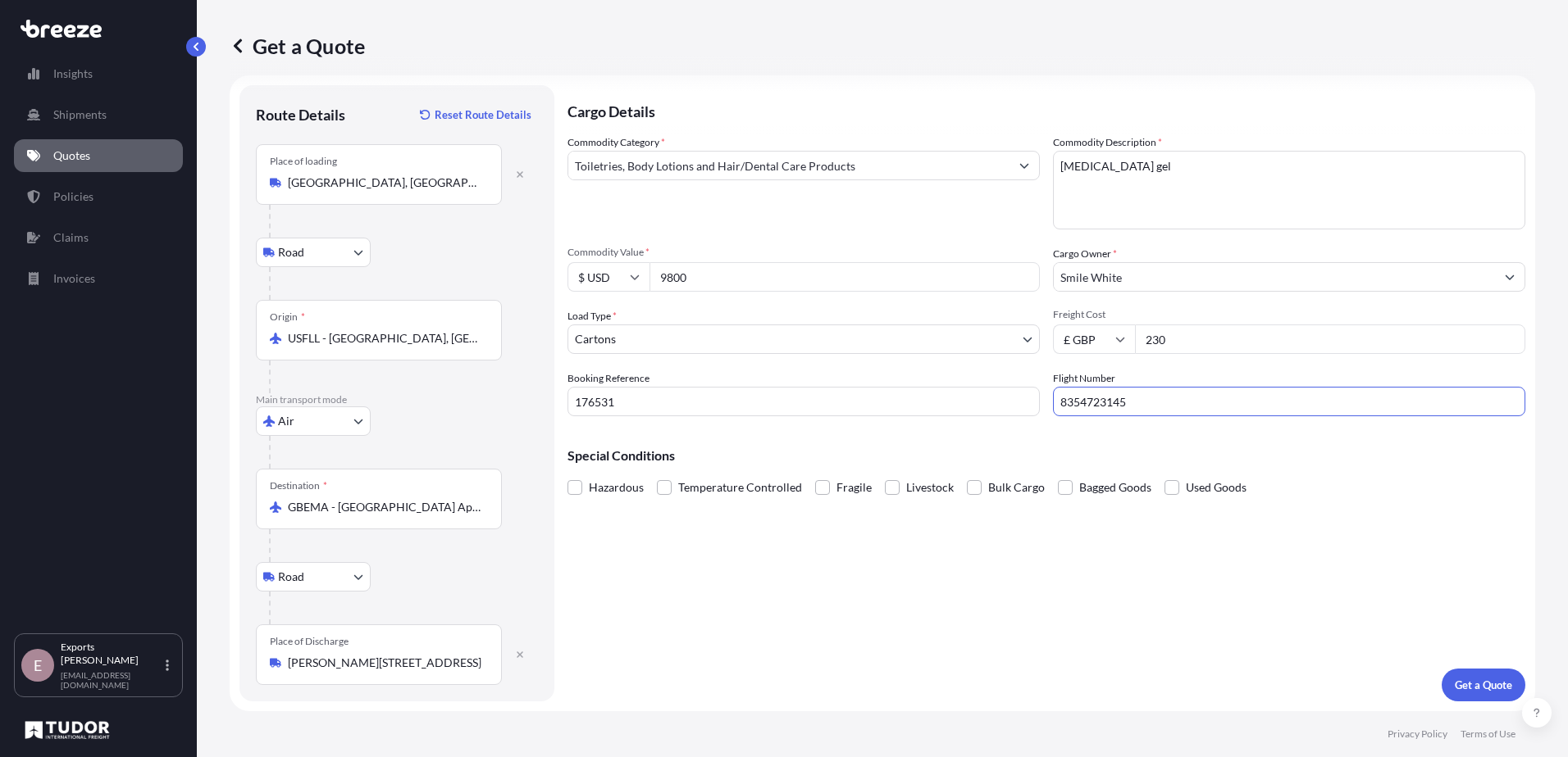
type input "8354723145"
click at [1476, 688] on p "Get a Quote" at bounding box center [1483, 685] width 57 height 17
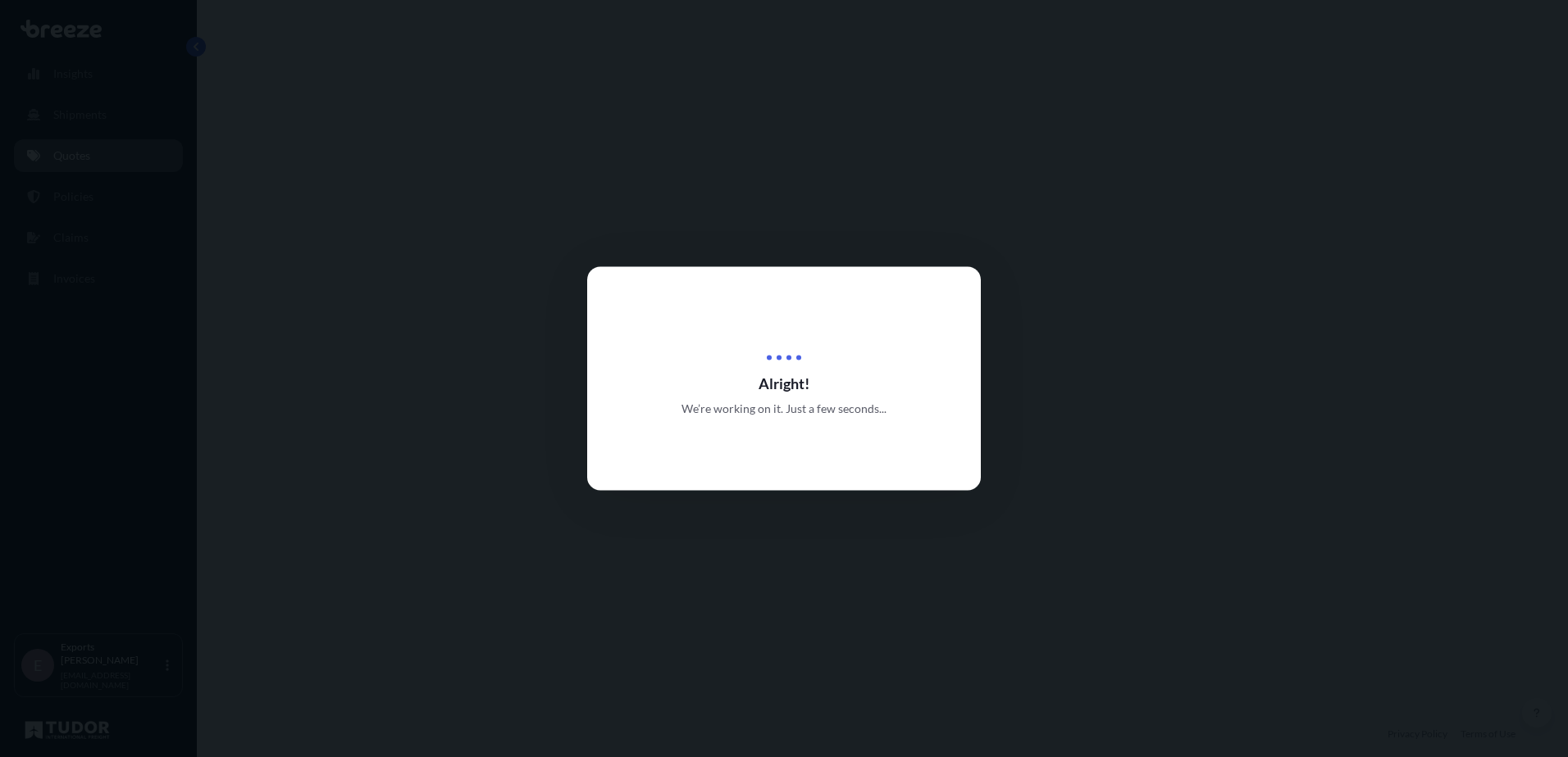
select select "Road"
select select "Air"
select select "Road"
select select "4"
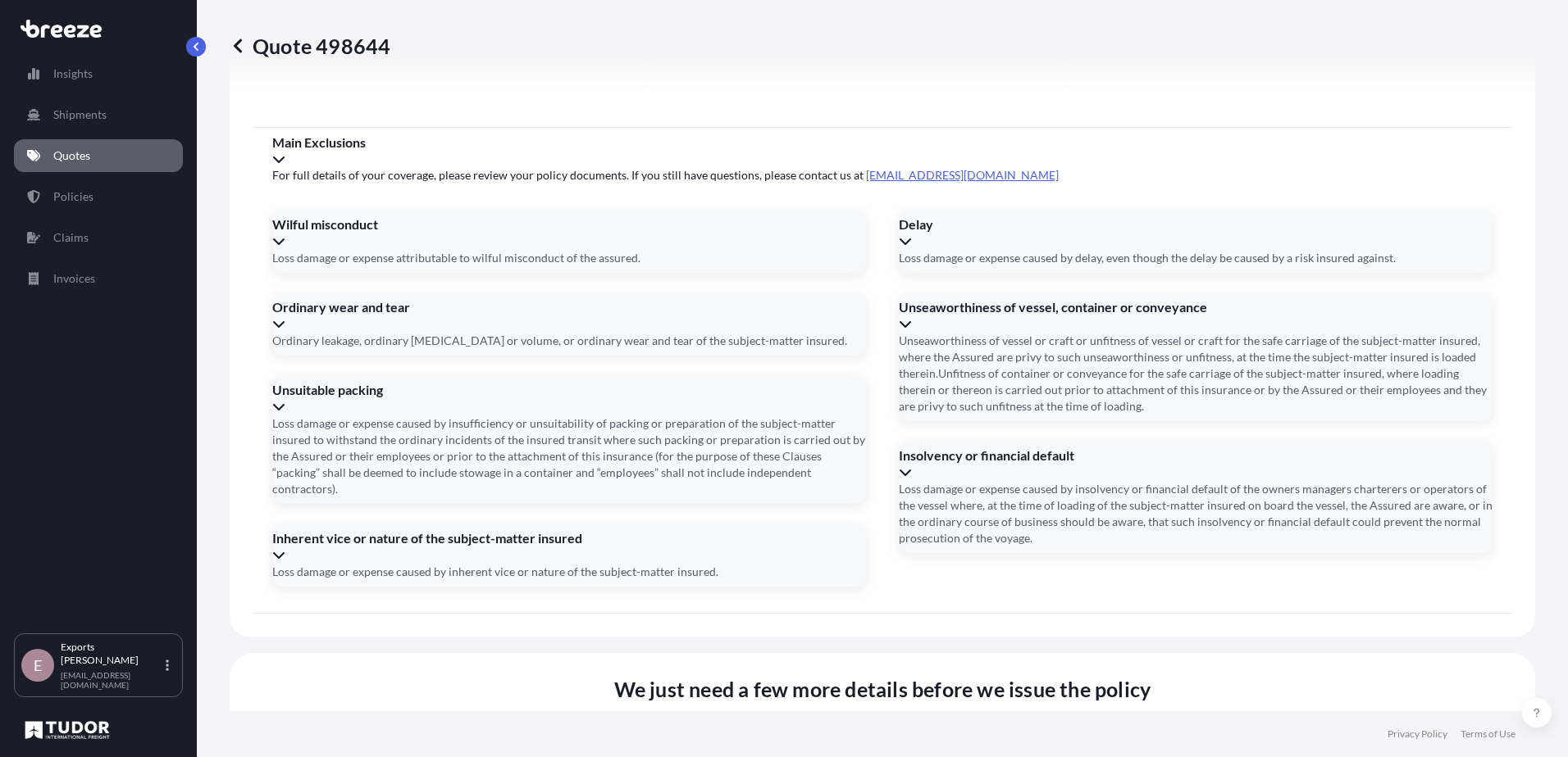
scroll to position [2170, 0]
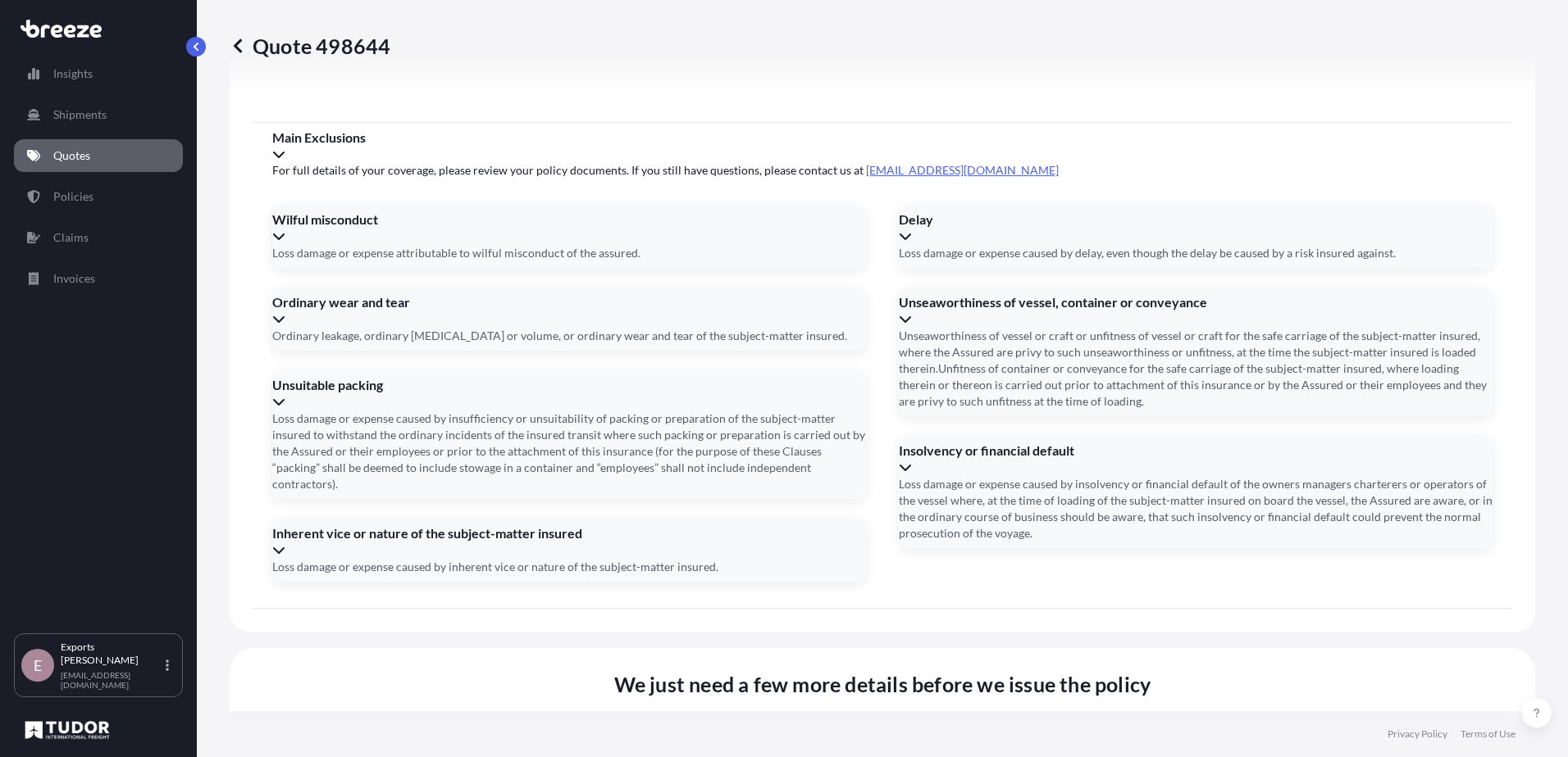
type input "[DATE]"
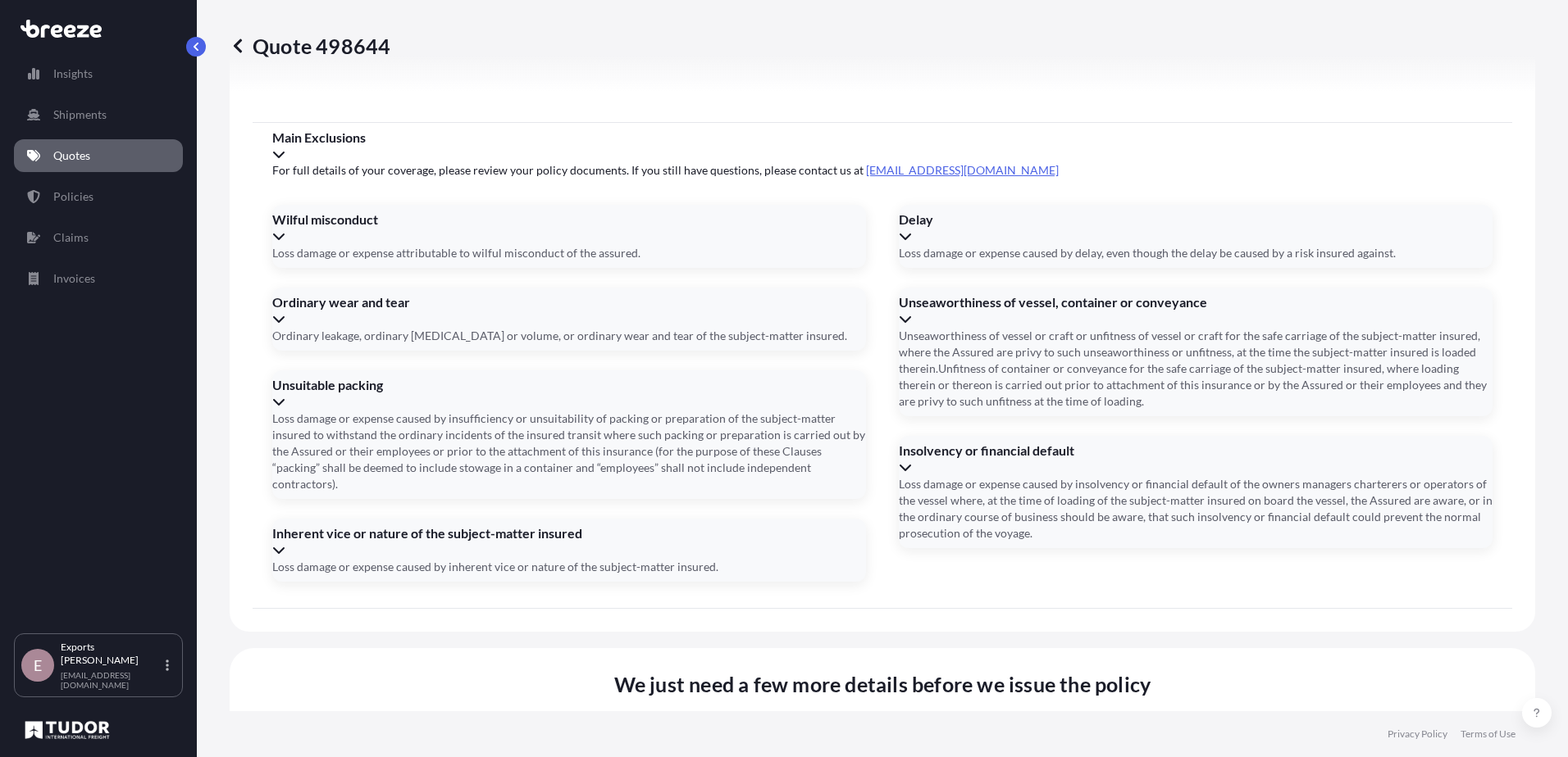
type input "8354723145"
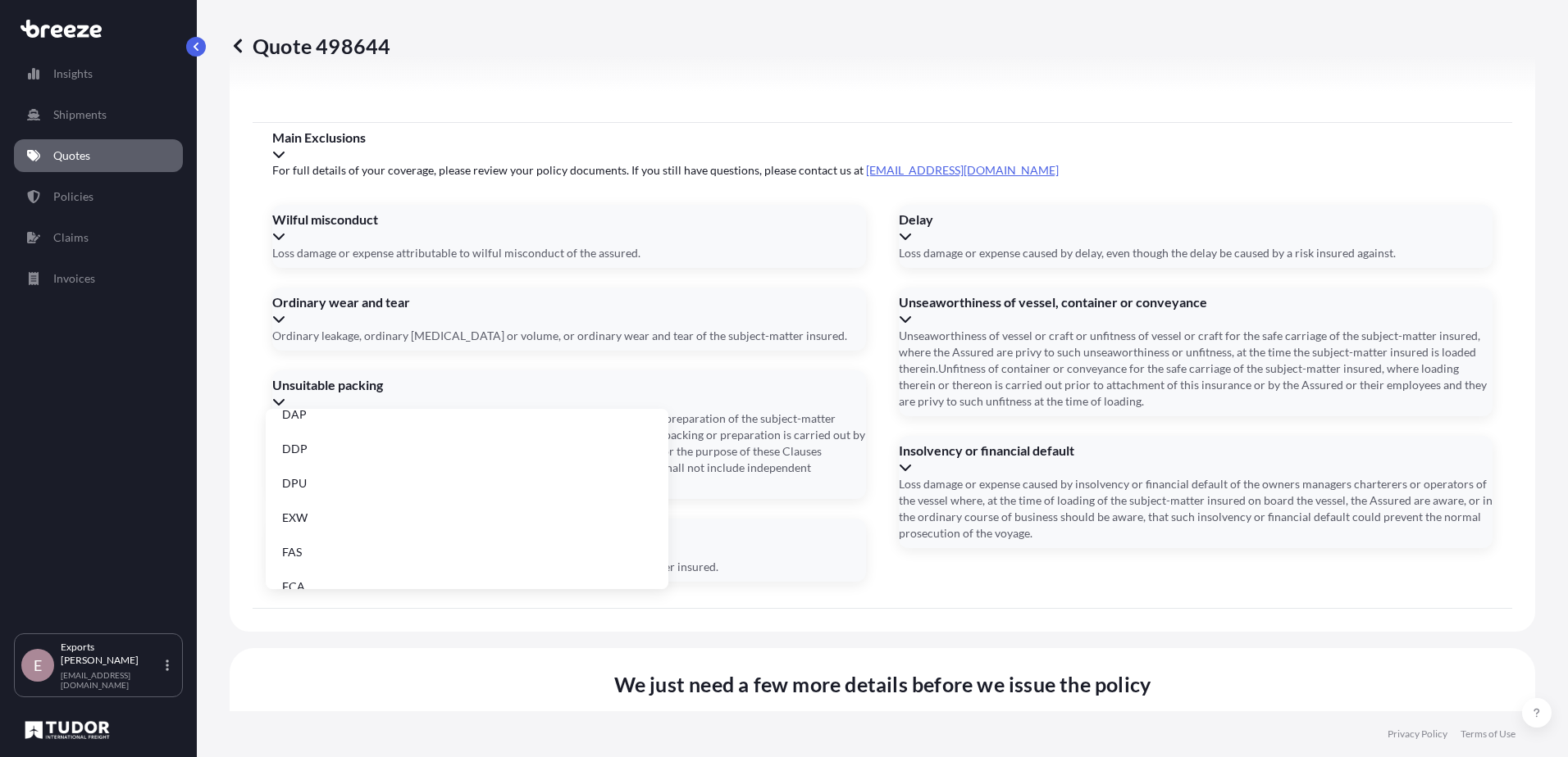
scroll to position [126, 0]
click at [421, 535] on li "EXW" at bounding box center [467, 545] width 390 height 31
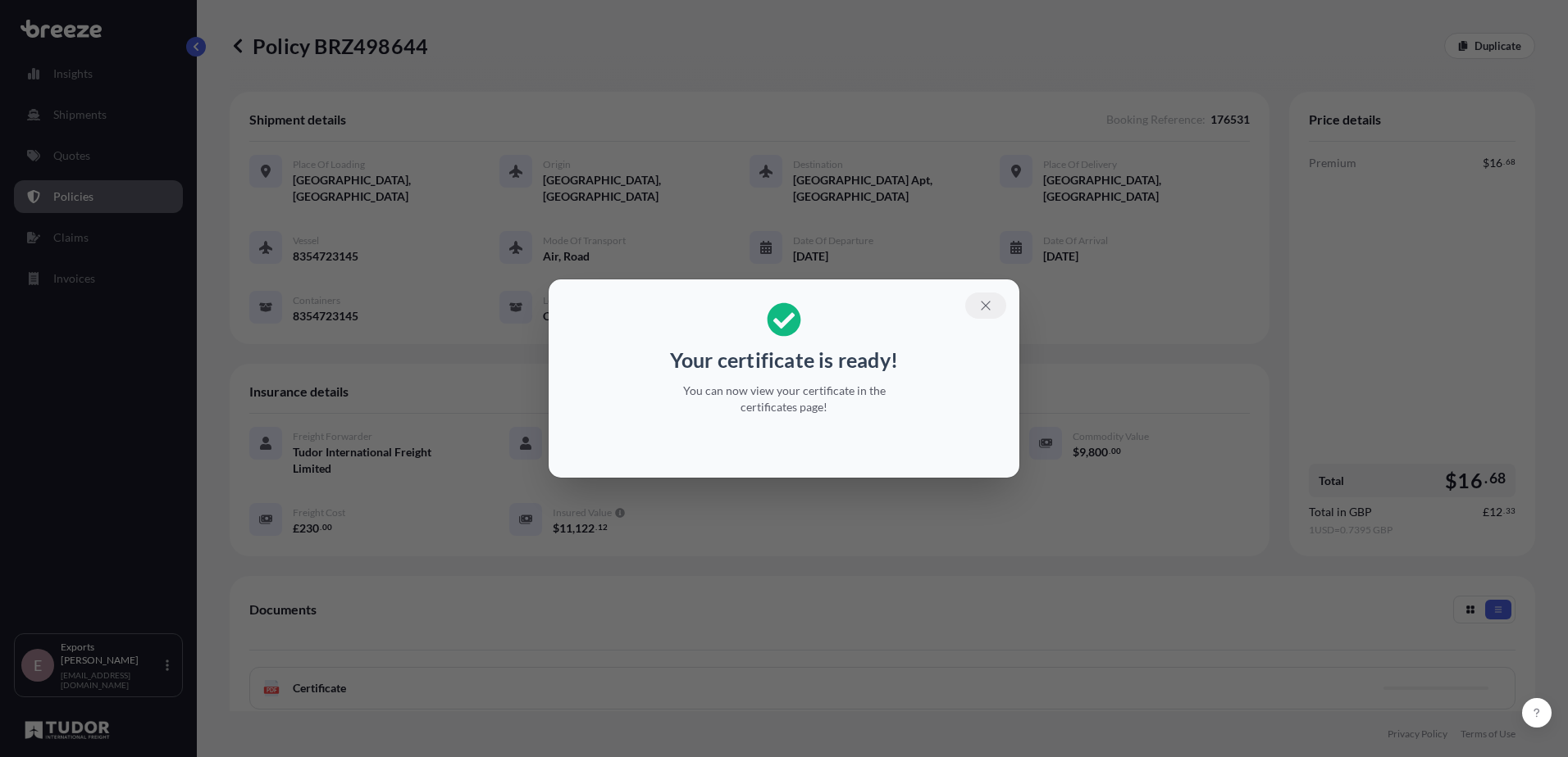
click at [982, 301] on icon "button" at bounding box center [985, 306] width 15 height 15
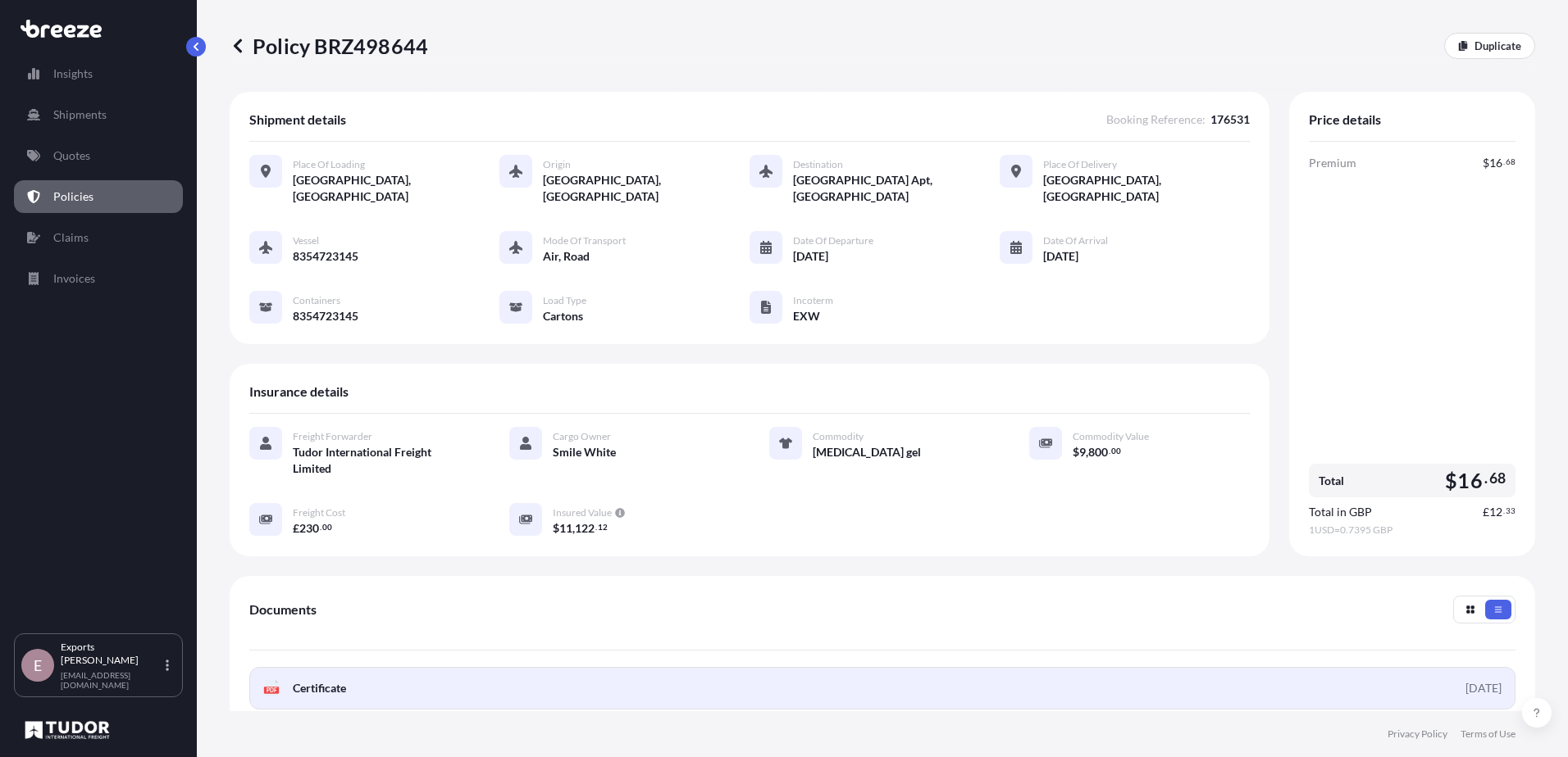
click at [1344, 672] on link "PDF Certificate [DATE]" at bounding box center [882, 688] width 1266 height 42
